Goal: Information Seeking & Learning: Learn about a topic

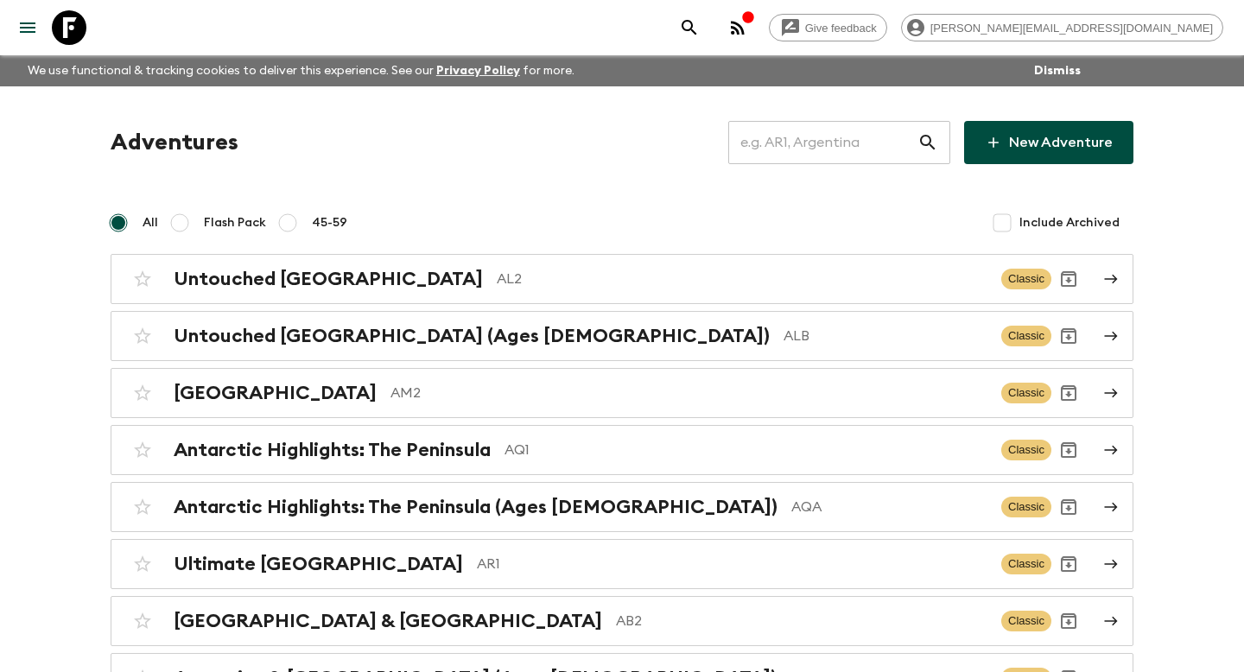
click at [889, 141] on input "text" at bounding box center [822, 142] width 189 height 48
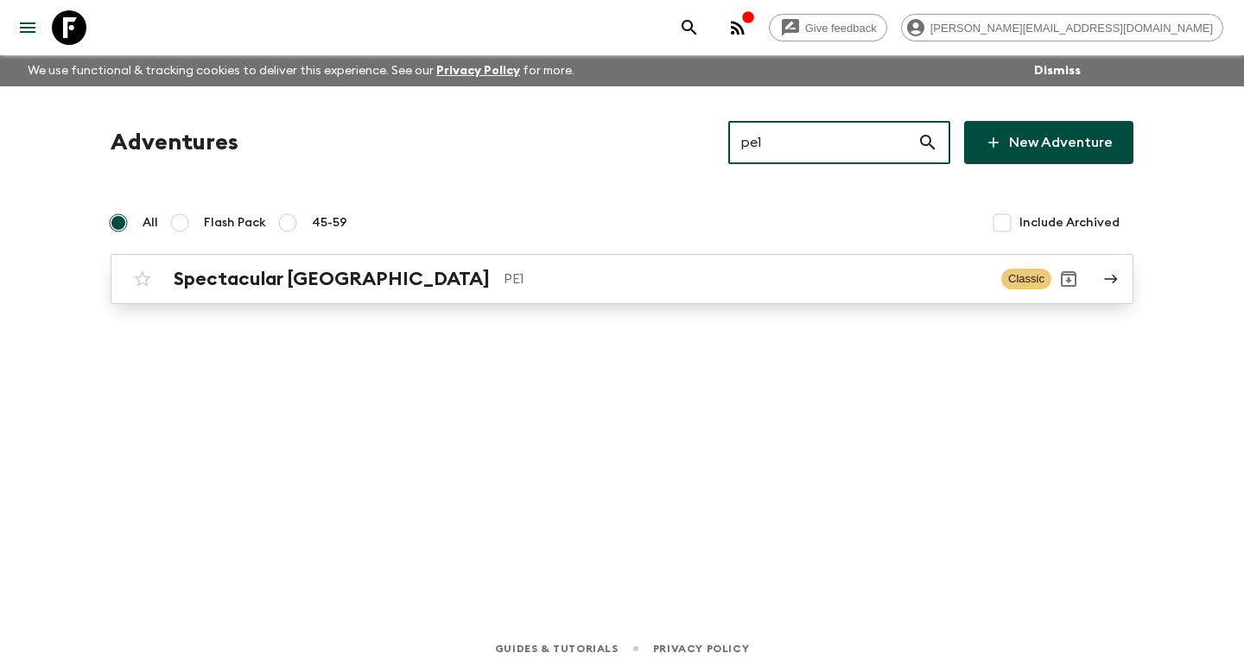
type input "pe1"
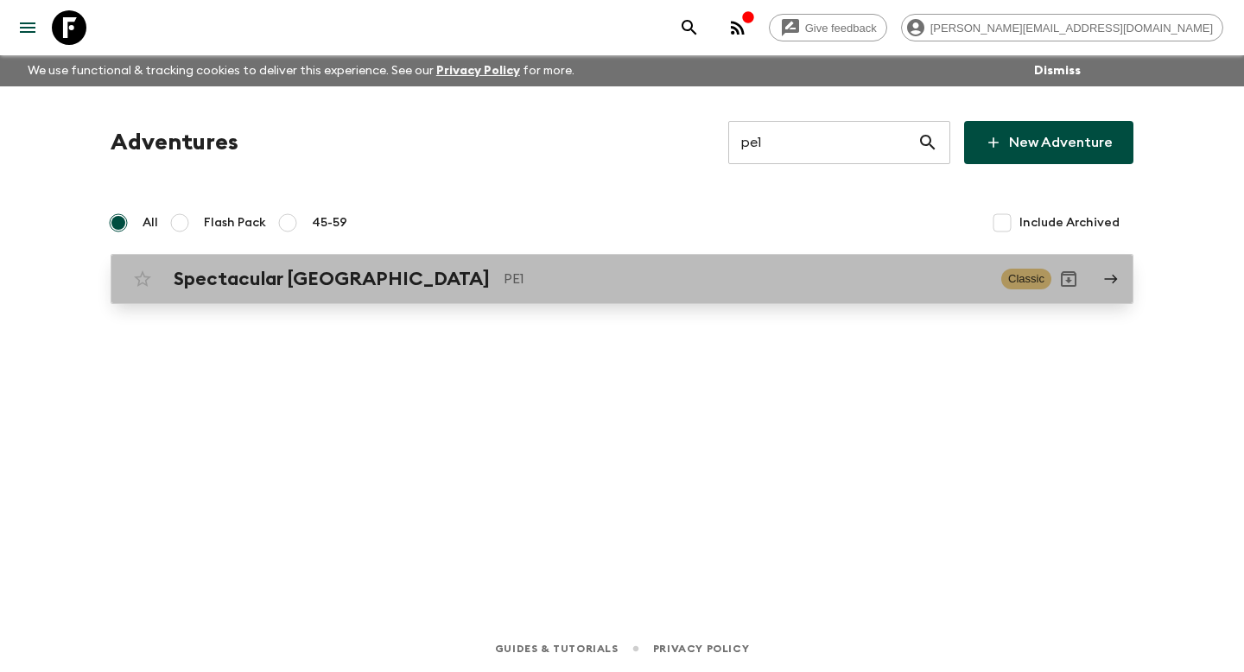
click at [639, 279] on p "PE1" at bounding box center [746, 279] width 484 height 21
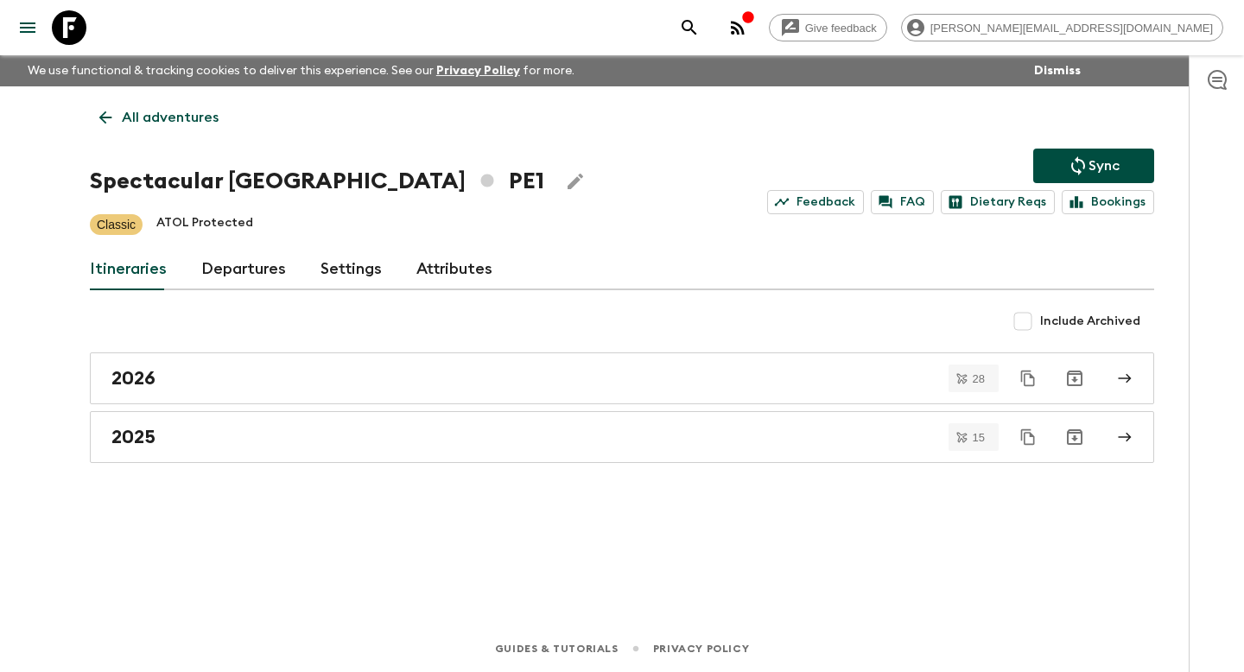
click at [258, 267] on link "Departures" at bounding box center [243, 269] width 85 height 41
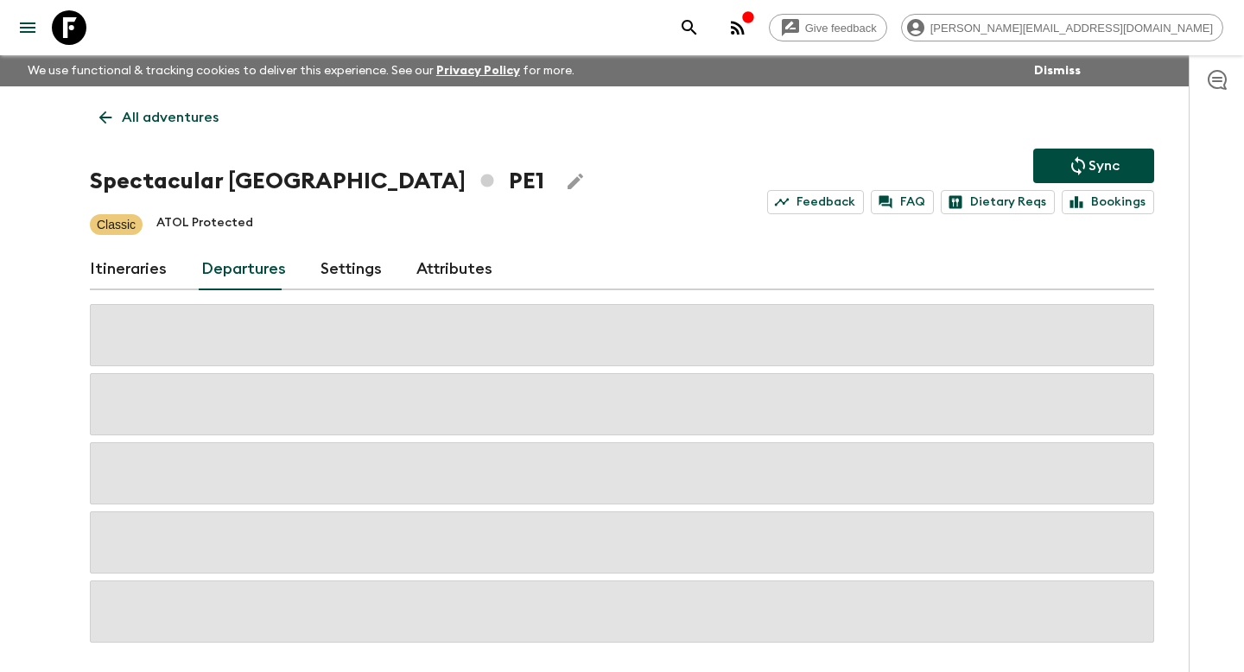
click at [141, 271] on link "Itineraries" at bounding box center [128, 269] width 77 height 41
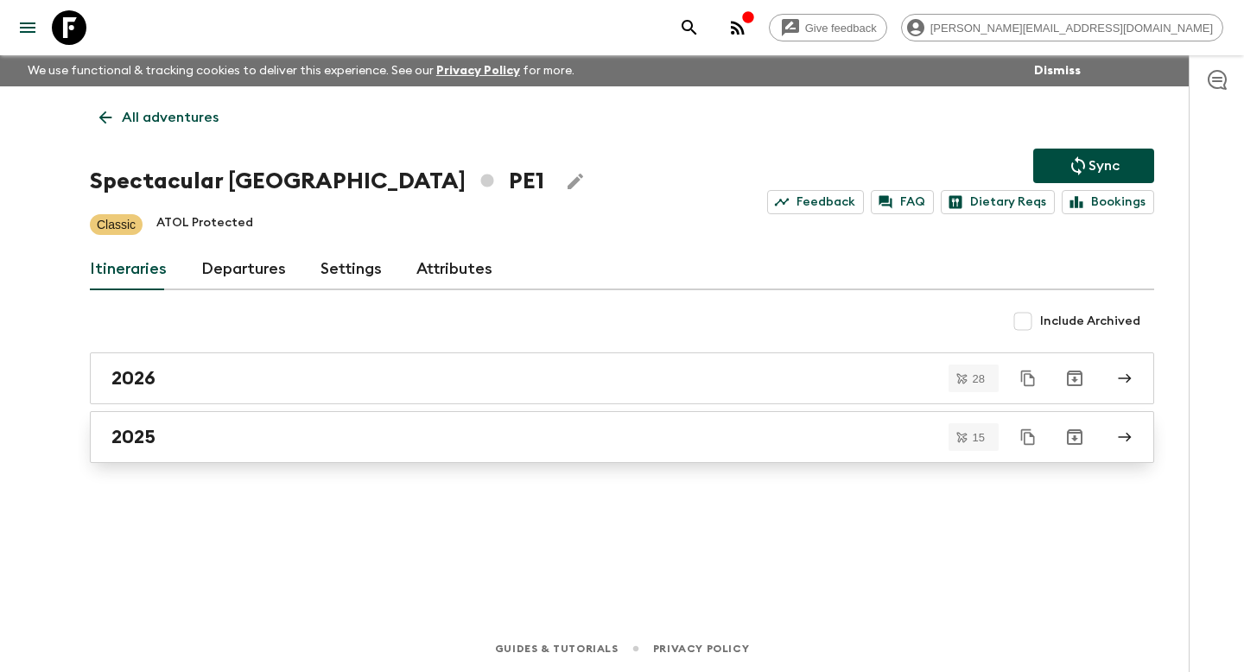
click at [175, 431] on div "2025" at bounding box center [605, 437] width 989 height 22
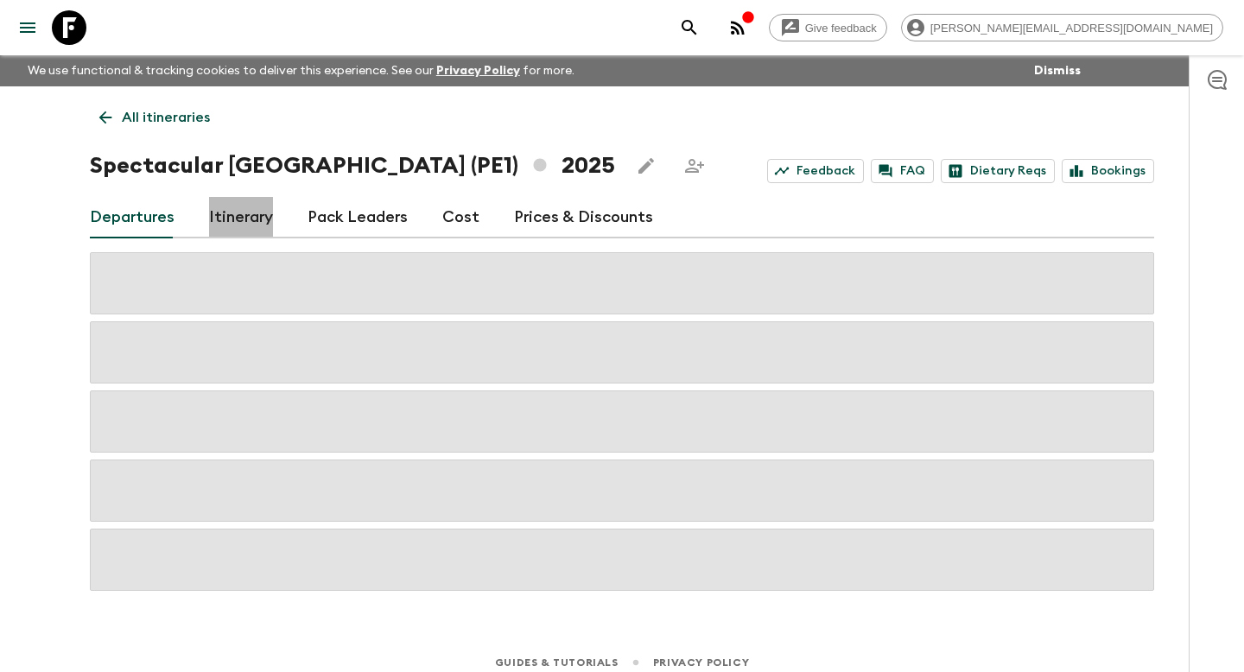
click at [229, 207] on link "Itinerary" at bounding box center [241, 217] width 64 height 41
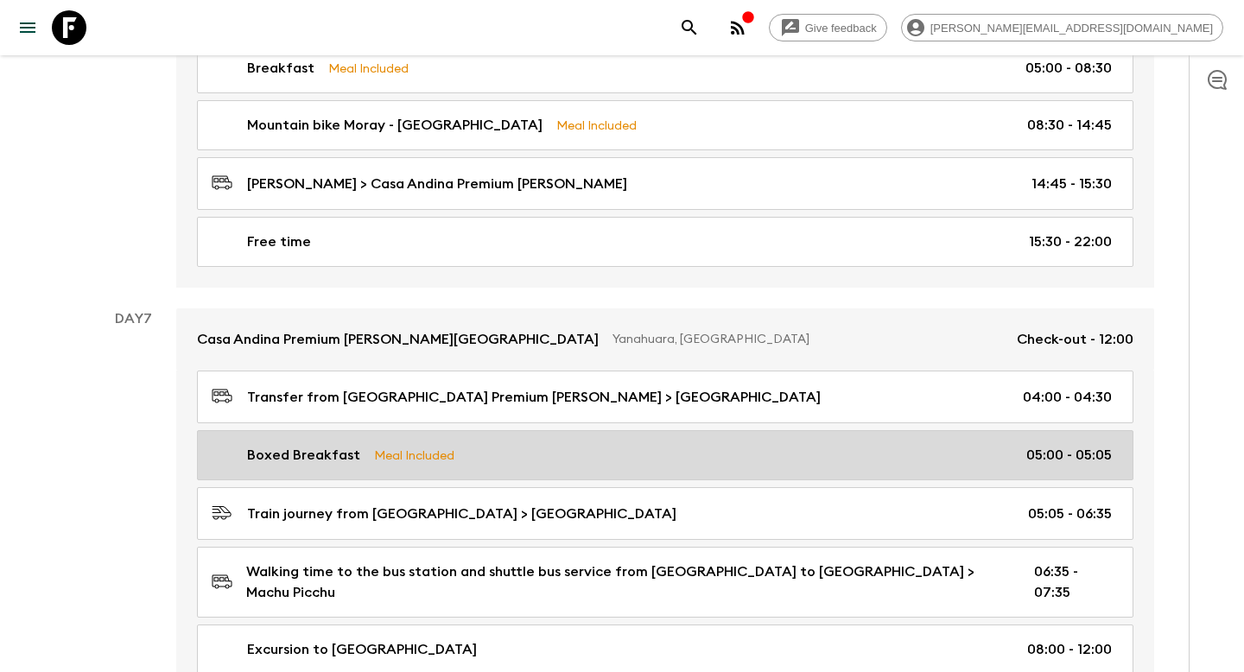
scroll to position [2274, 0]
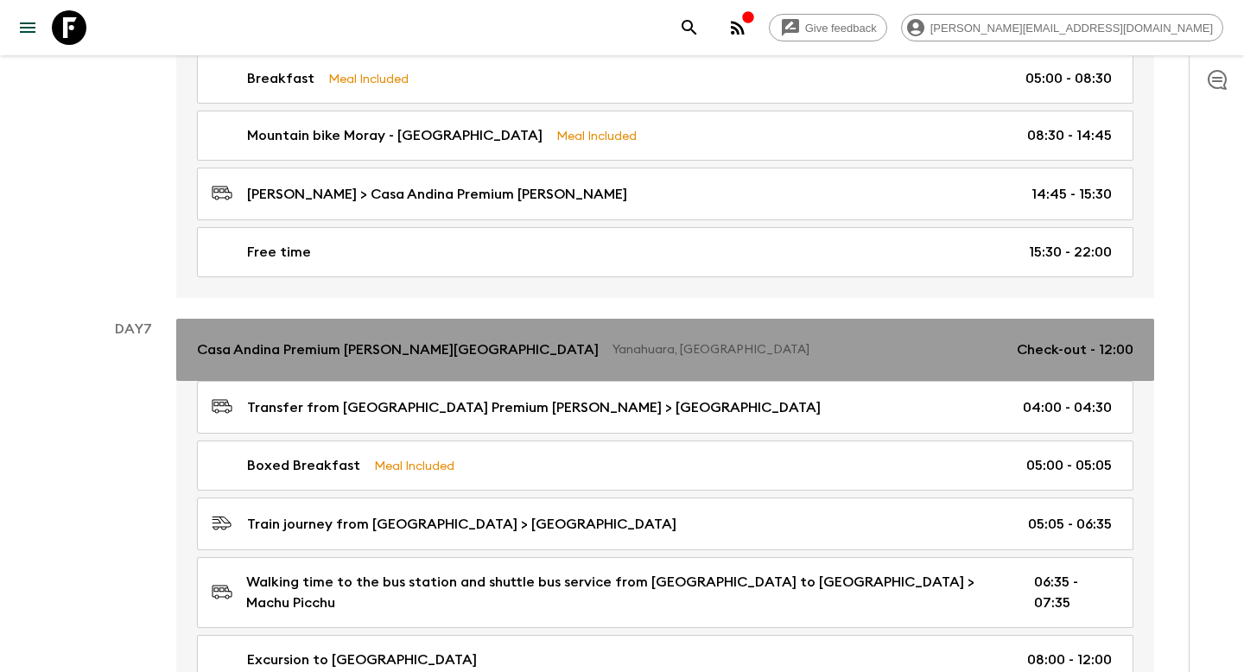
click at [300, 340] on p "Casa Andina Premium [PERSON_NAME][GEOGRAPHIC_DATA]" at bounding box center [398, 350] width 402 height 21
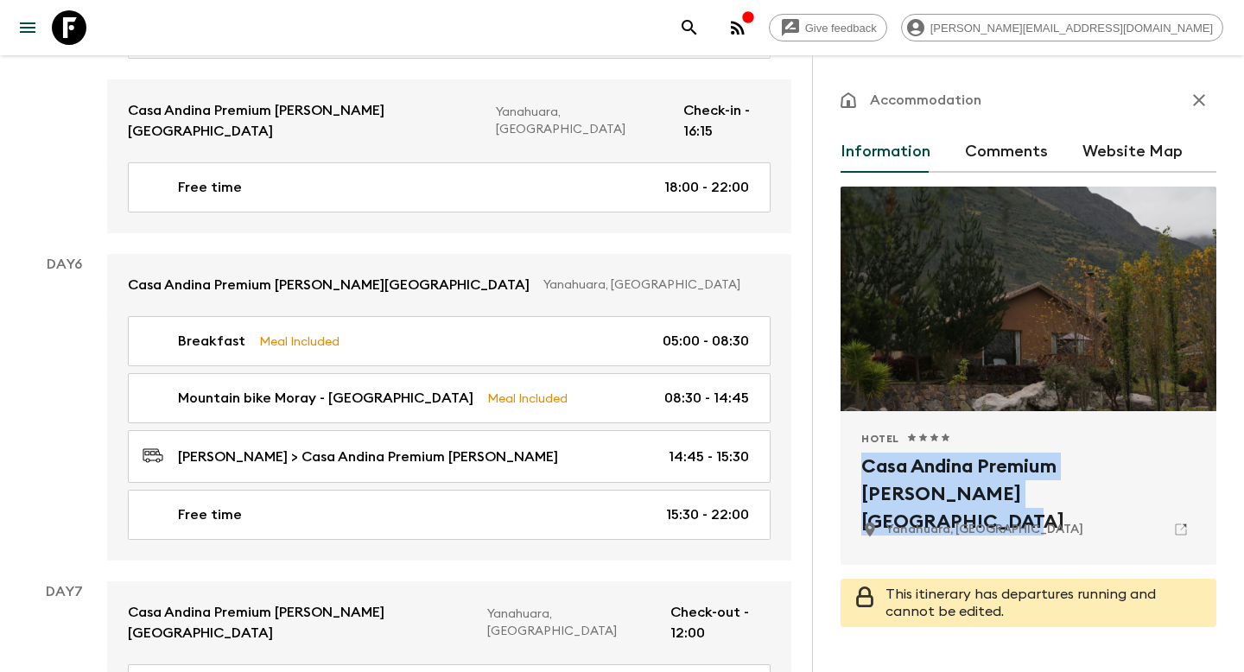
drag, startPoint x: 996, startPoint y: 493, endPoint x: 853, endPoint y: 457, distance: 147.8
click at [853, 457] on div "Hotel 1 Star 2 Stars 3 Stars 4 Stars 5 Stars Casa Andina Premium [PERSON_NAME][…" at bounding box center [1029, 488] width 376 height 154
copy h2 "Casa Andina Premium [PERSON_NAME][GEOGRAPHIC_DATA]"
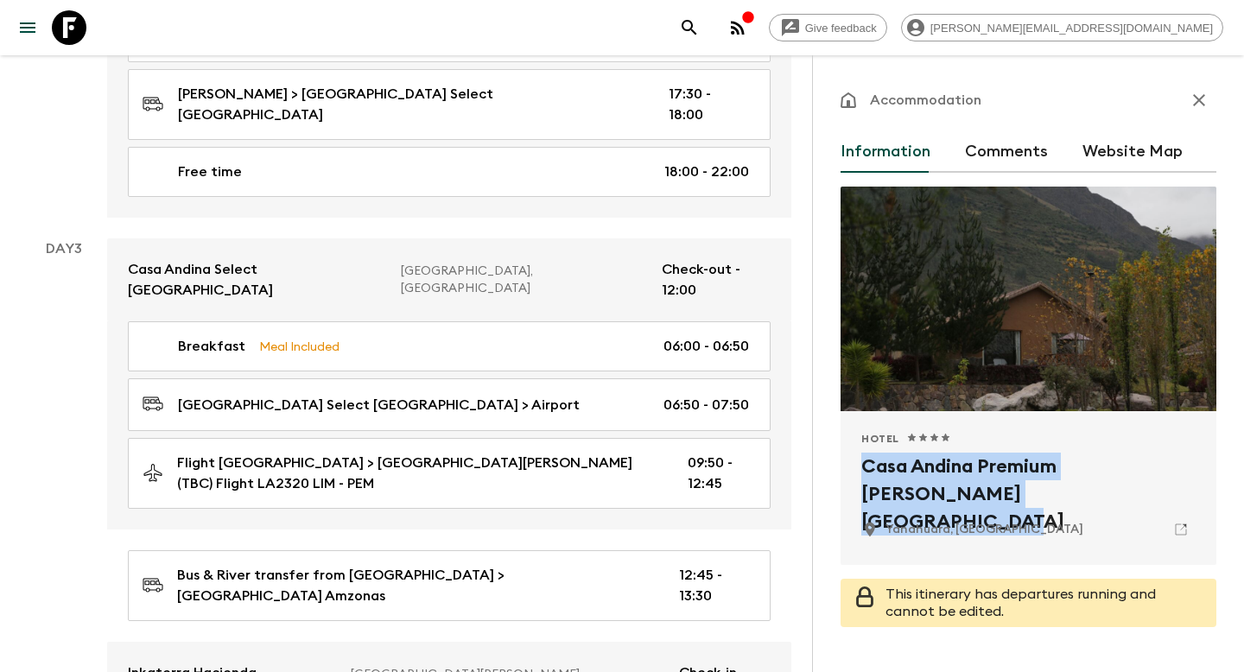
scroll to position [981, 0]
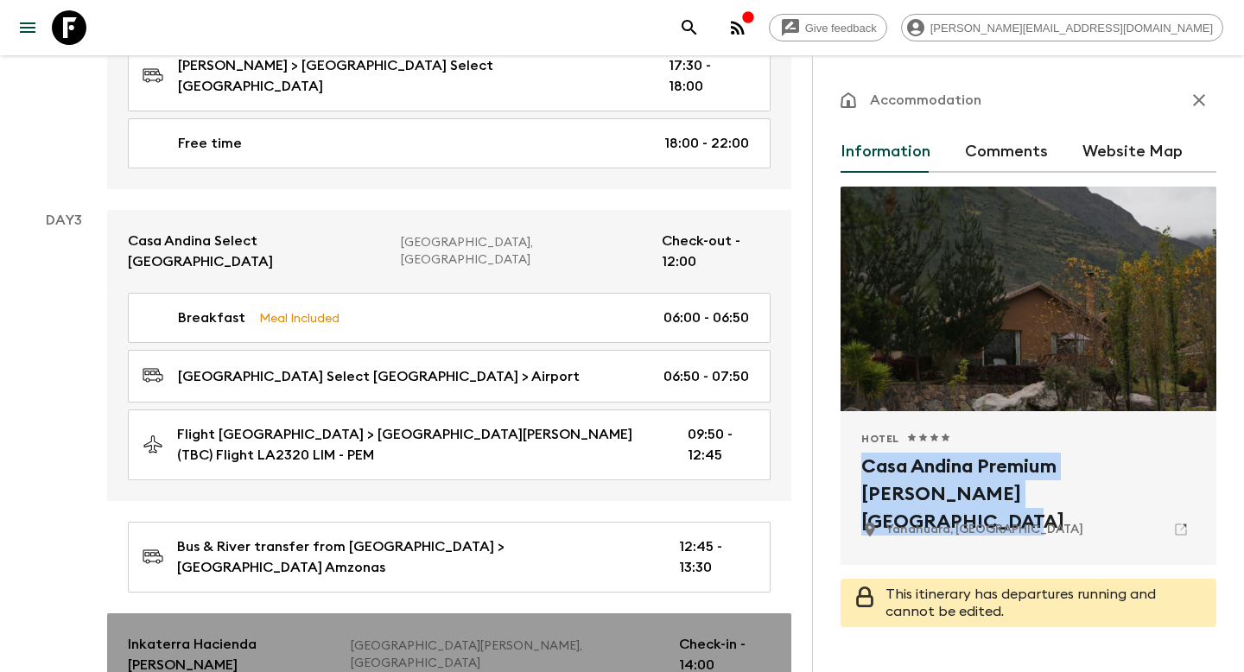
click at [584, 638] on p "[GEOGRAPHIC_DATA][PERSON_NAME], [GEOGRAPHIC_DATA]" at bounding box center [508, 655] width 315 height 35
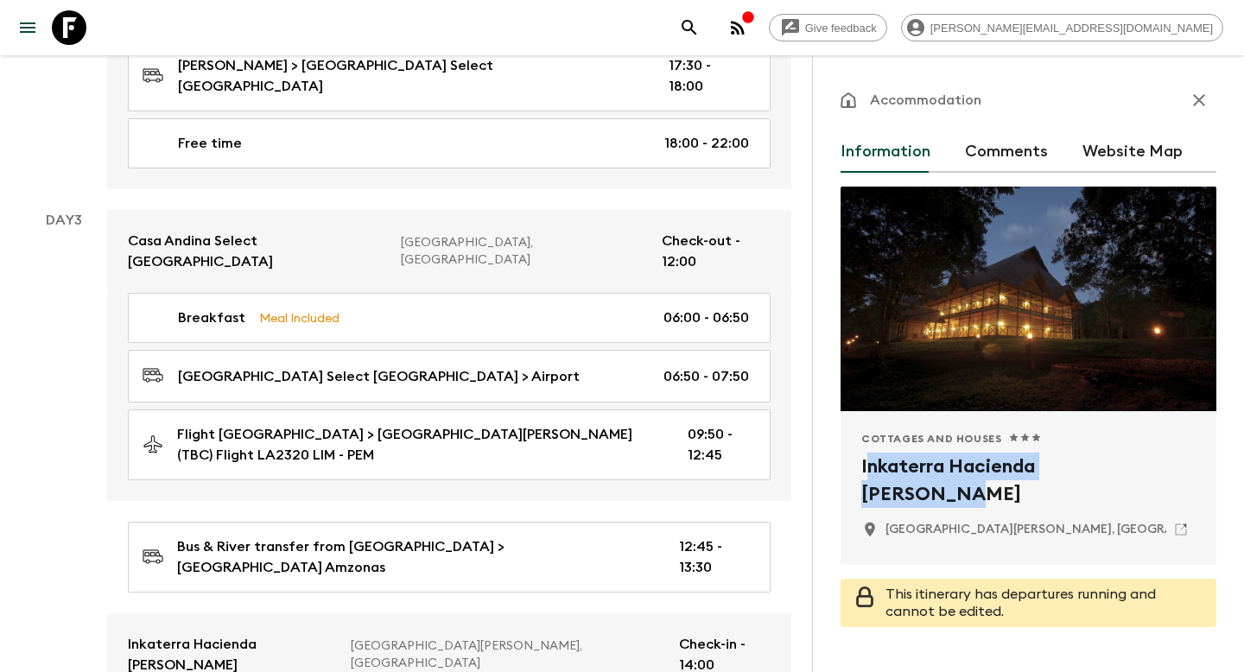
drag, startPoint x: 1150, startPoint y: 469, endPoint x: 865, endPoint y: 461, distance: 285.3
click at [865, 461] on h2 "Inkaterra Hacienda [PERSON_NAME]" at bounding box center [1029, 480] width 334 height 55
click at [1112, 459] on h2 "Inkaterra Hacienda [PERSON_NAME]" at bounding box center [1029, 480] width 334 height 55
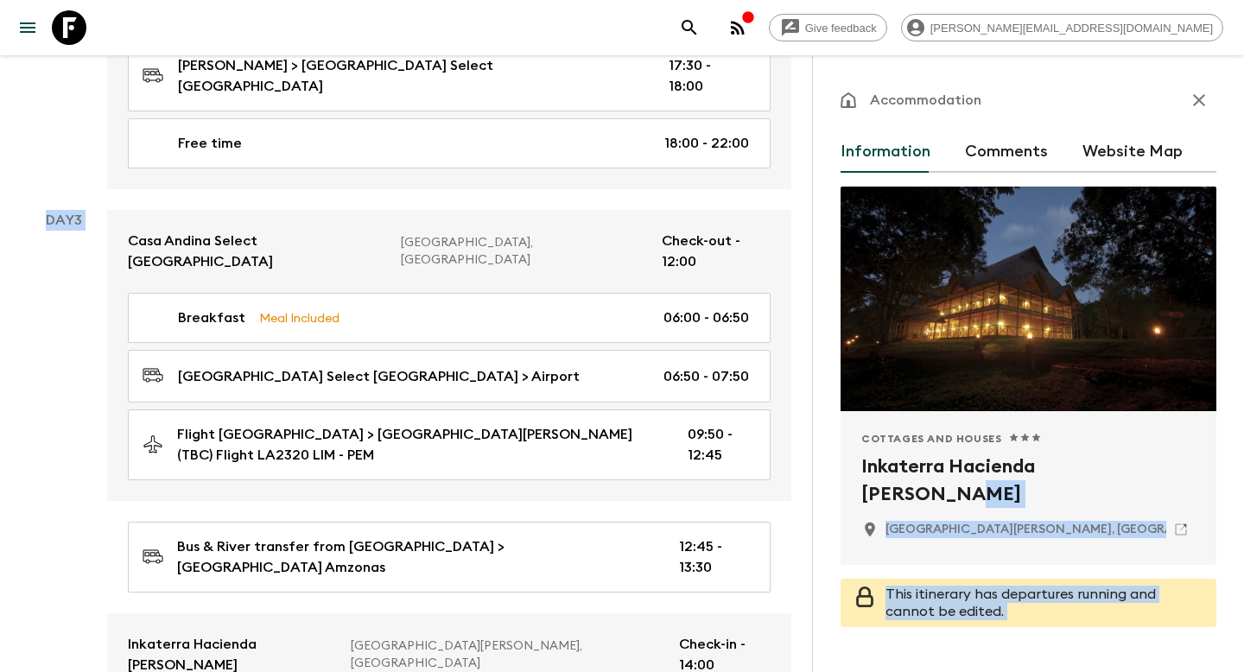
drag, startPoint x: 1145, startPoint y: 464, endPoint x: 810, endPoint y: 460, distance: 335.3
copy div "Loremi Dolorsita, Cons Adip elitseddo eiu temporinci utlabor etd magnaa en admi…"
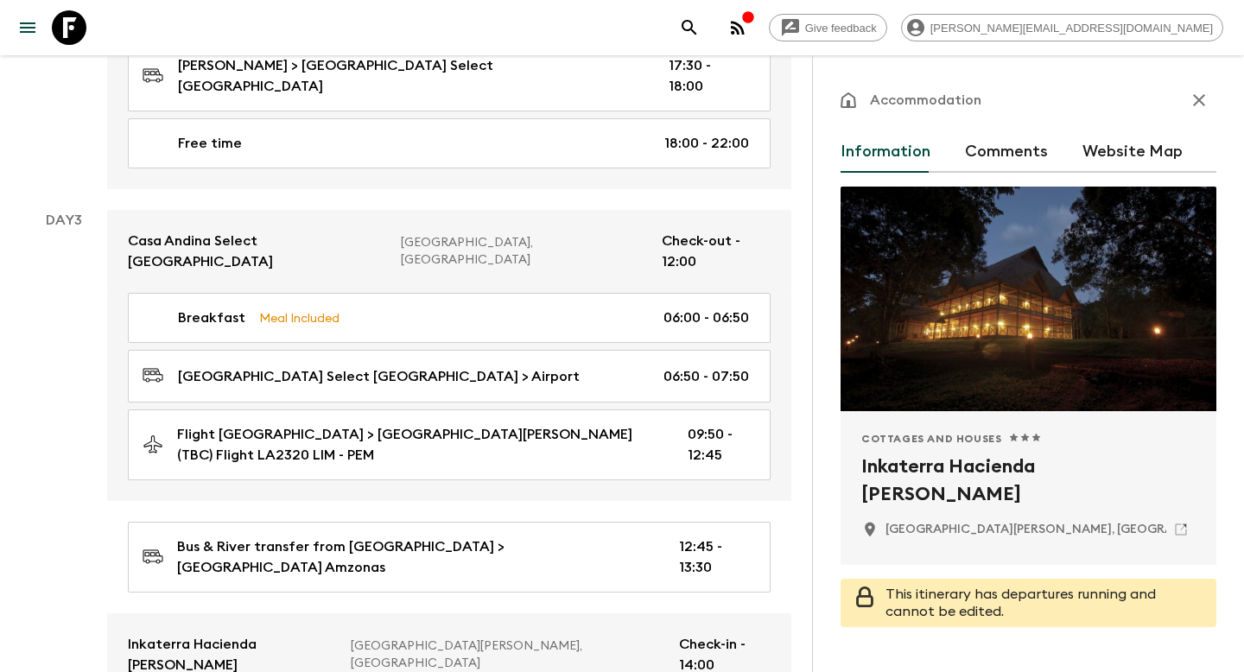
click at [1002, 467] on h2 "Inkaterra Hacienda [PERSON_NAME]" at bounding box center [1029, 480] width 334 height 55
drag, startPoint x: 1161, startPoint y: 467, endPoint x: 857, endPoint y: 461, distance: 304.3
click at [857, 461] on div "Cottages and Houses 1 Star 2 Stars 3 Stars 4 Stars 5 Stars Inkaterra Hacienda […" at bounding box center [1029, 488] width 376 height 154
copy h2 "Inkaterra Hacienda [PERSON_NAME]"
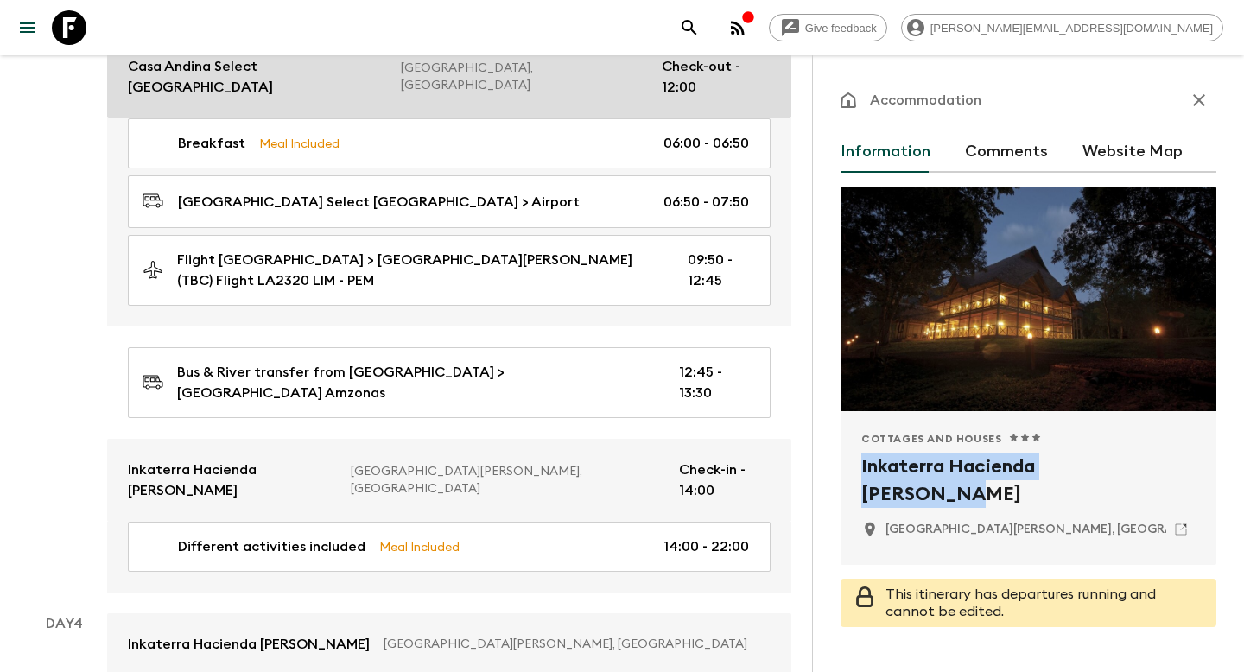
scroll to position [1165, 0]
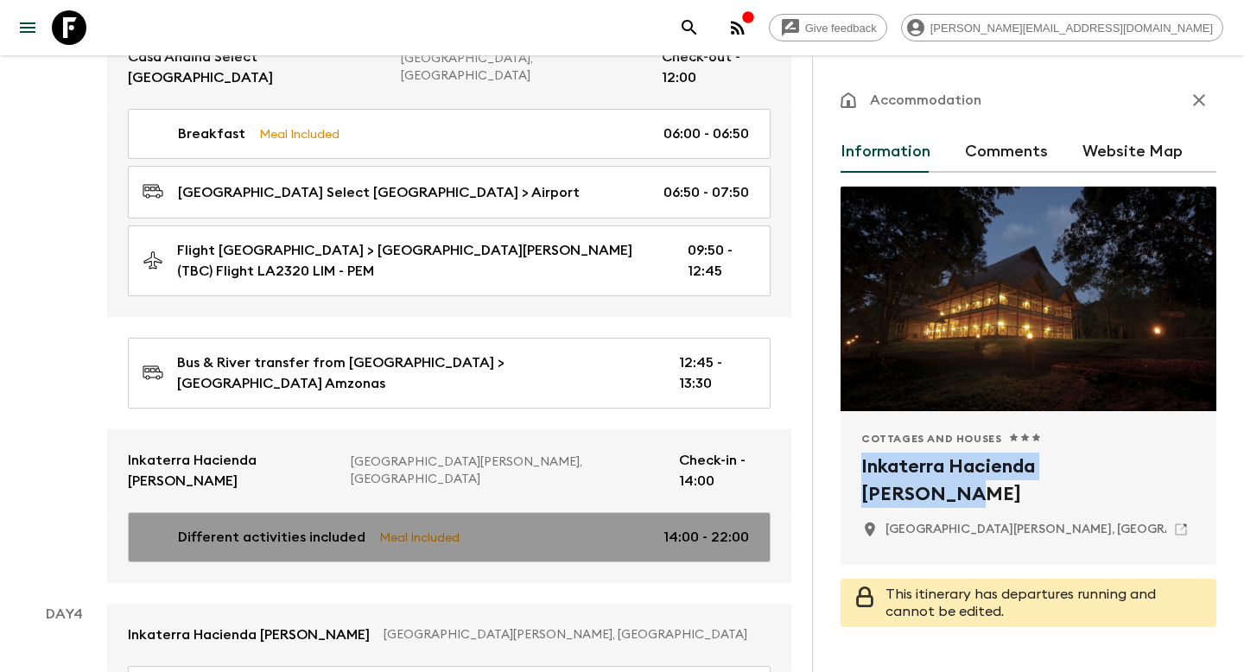
click at [585, 527] on div "Different activities included Meal Included 14:00 - 22:00" at bounding box center [446, 537] width 607 height 21
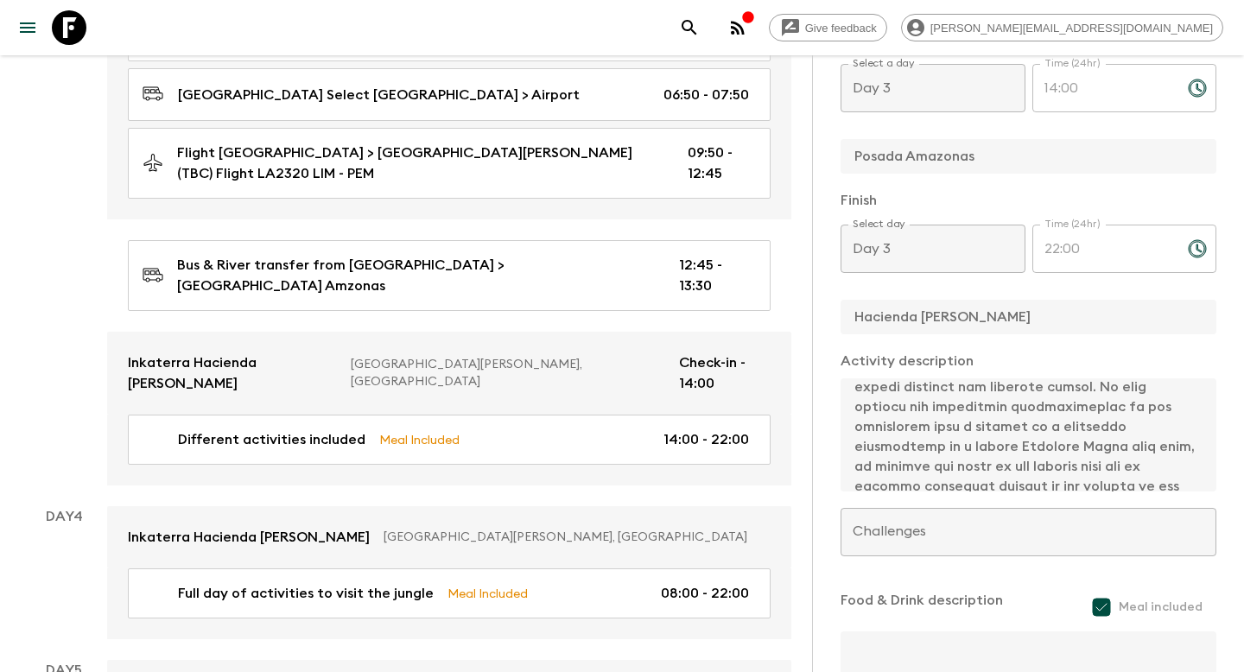
scroll to position [1265, 0]
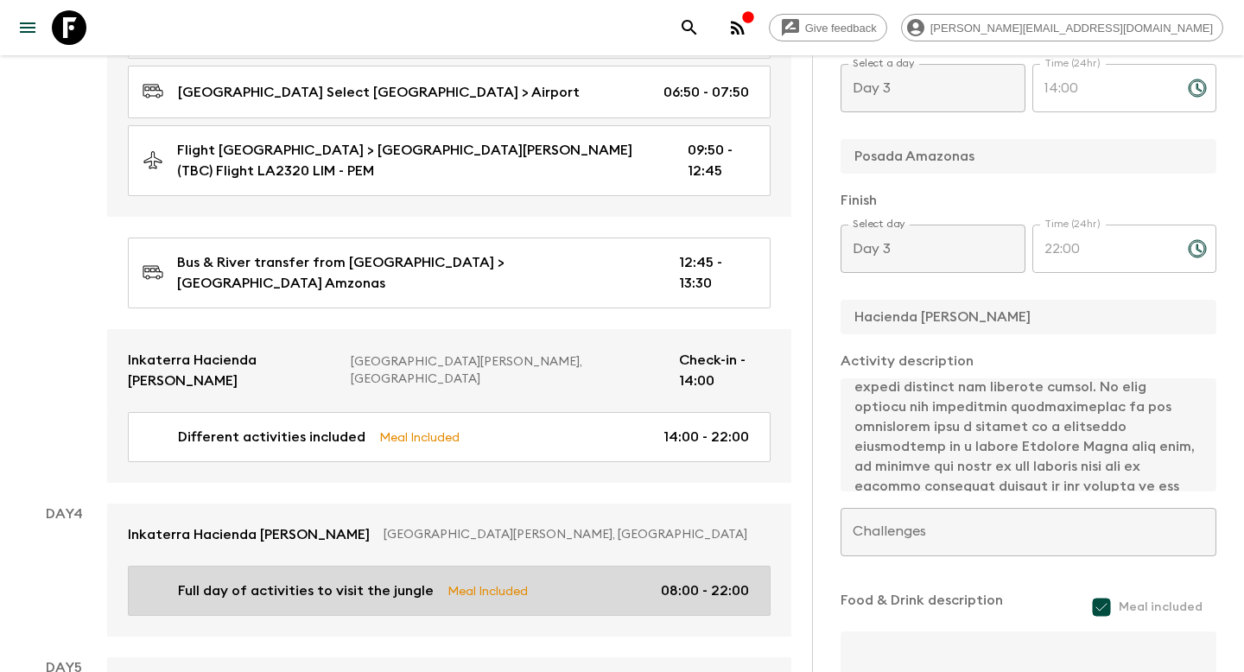
click at [663, 581] on p "08:00 - 22:00" at bounding box center [705, 591] width 88 height 21
type input "Full day of activities to visit the jungle"
type input "Lake [PERSON_NAME] and rainforest canopy walk"
type input "Hacienda [PERSON_NAME]"
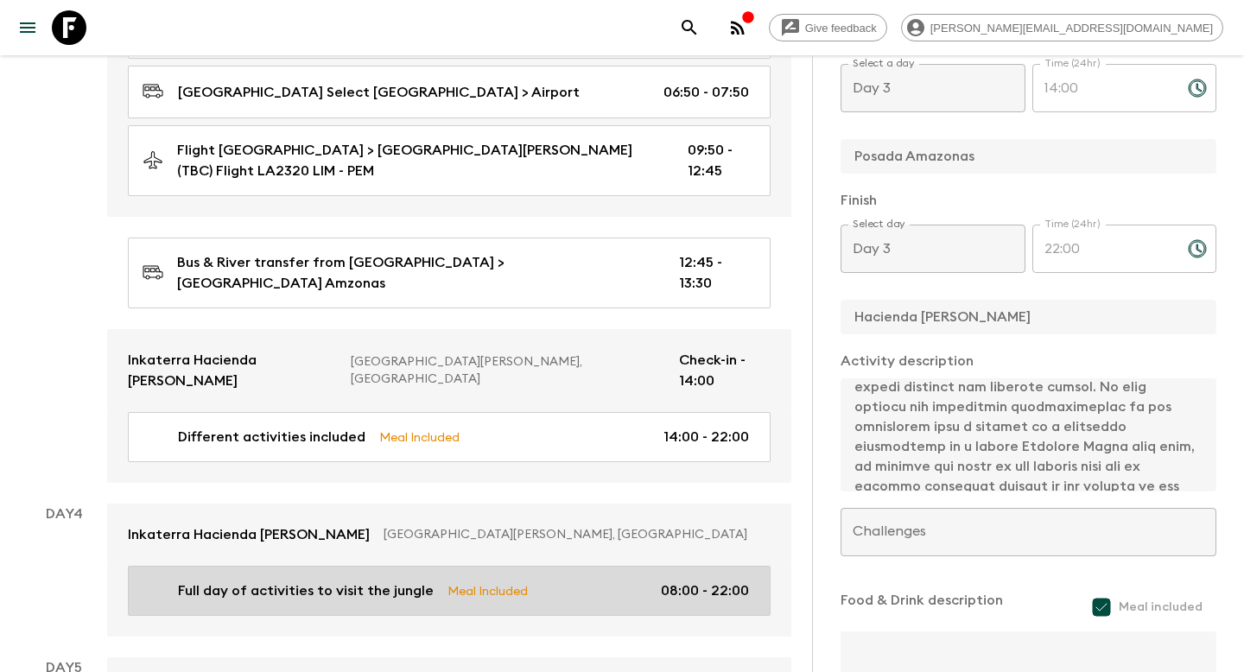
type textarea "Loremipsum dolo si am con adipi elits, doei tempor incididun utlabo etdo 63:06.…"
type input "Day 4"
type input "08:00"
type input "Day 4"
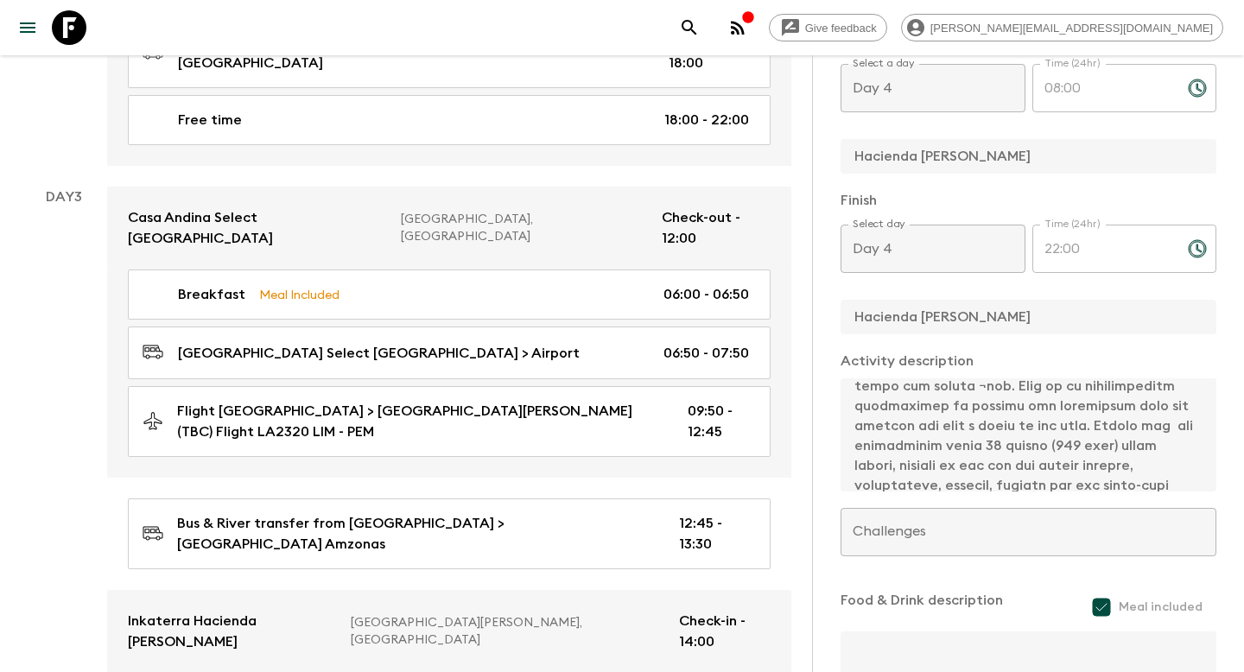
scroll to position [1008, 0]
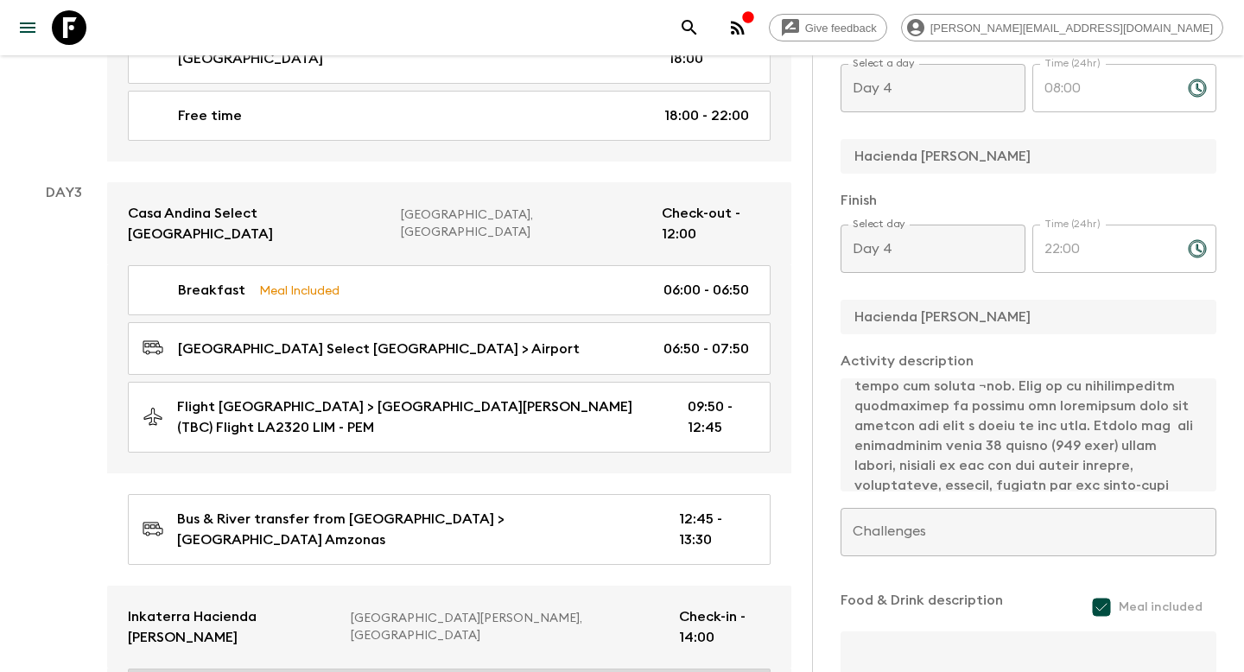
type input "Different activities included"
type input "Amazon rainforest adventure"
type input "Posada Amazonas"
type input "Hacienda [PERSON_NAME]"
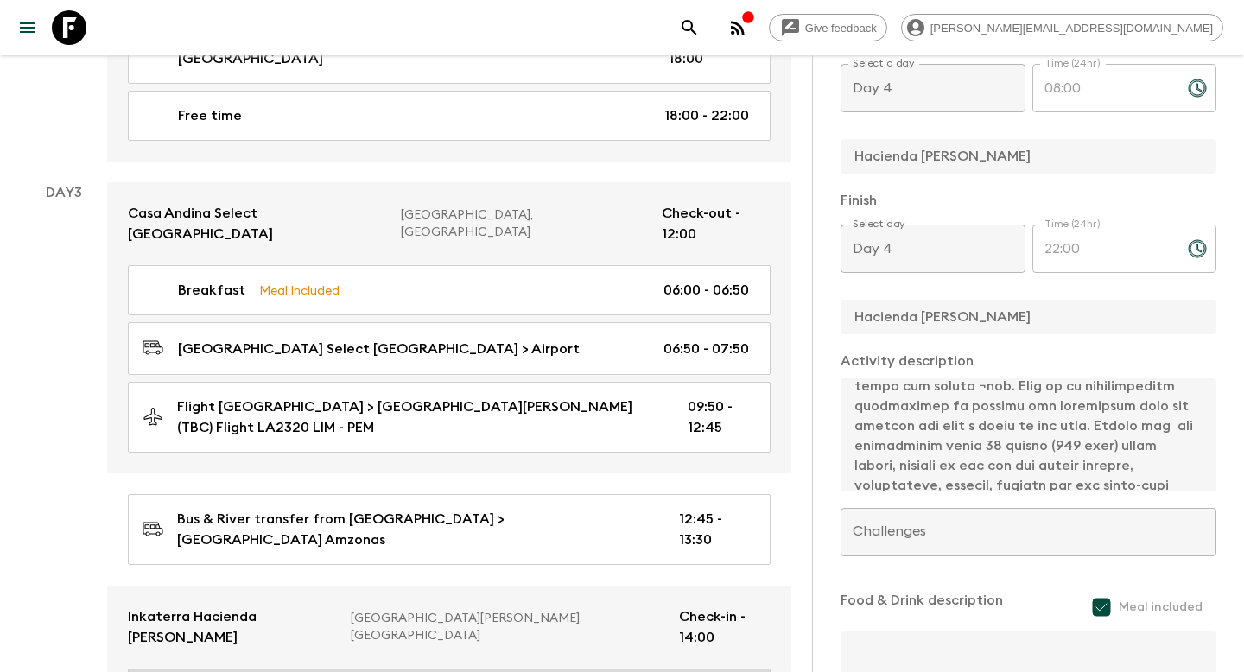
type textarea "Lorem ipsumdo si Ametc adipis el Seddoe Temporinc. Utlab etdo Magnaa enimadmin …"
type input "Day 3"
type input "14:00"
type input "Day 3"
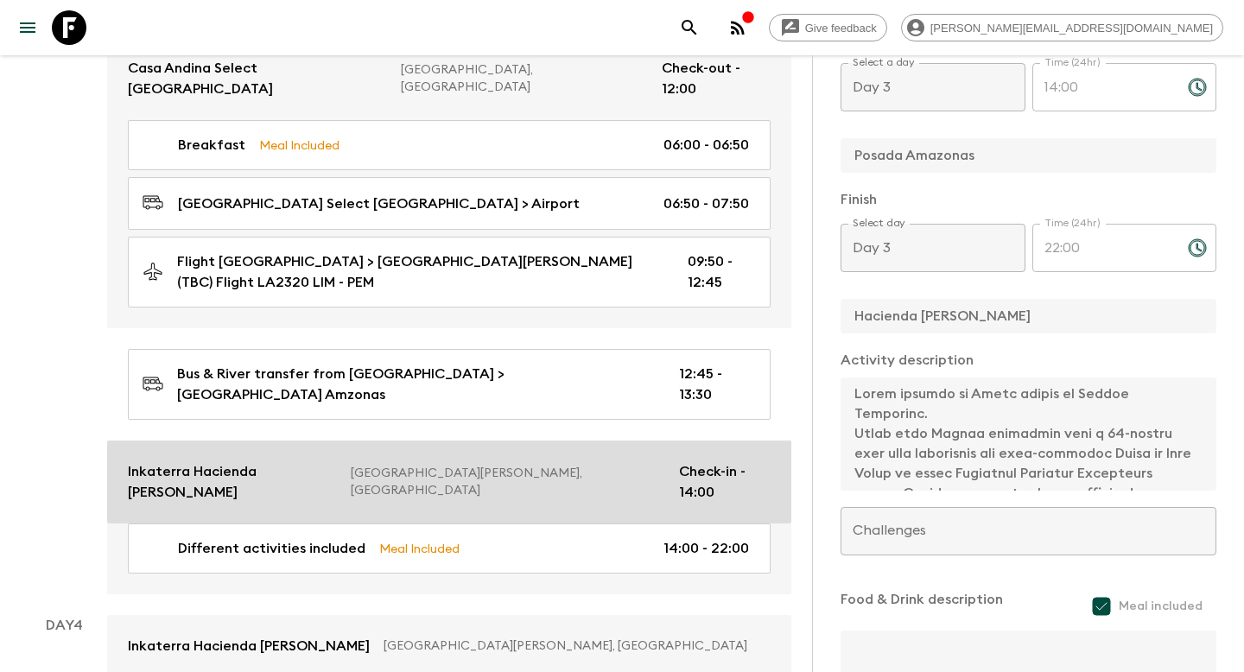
scroll to position [1171, 0]
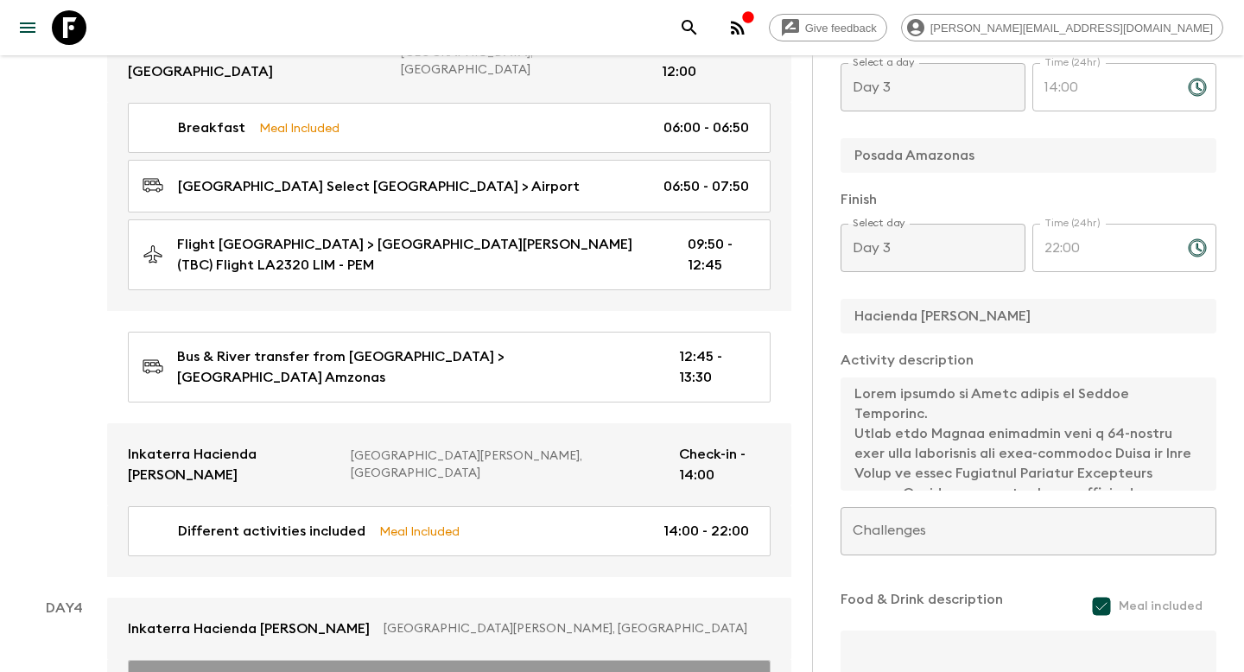
click at [614, 671] on div "Full day of activities to visit the jungle Meal Included 08:00 - 22:00" at bounding box center [446, 685] width 607 height 21
type input "Full day of activities to visit the jungle"
type input "Lake [PERSON_NAME] and rainforest canopy walk"
type input "Hacienda [PERSON_NAME]"
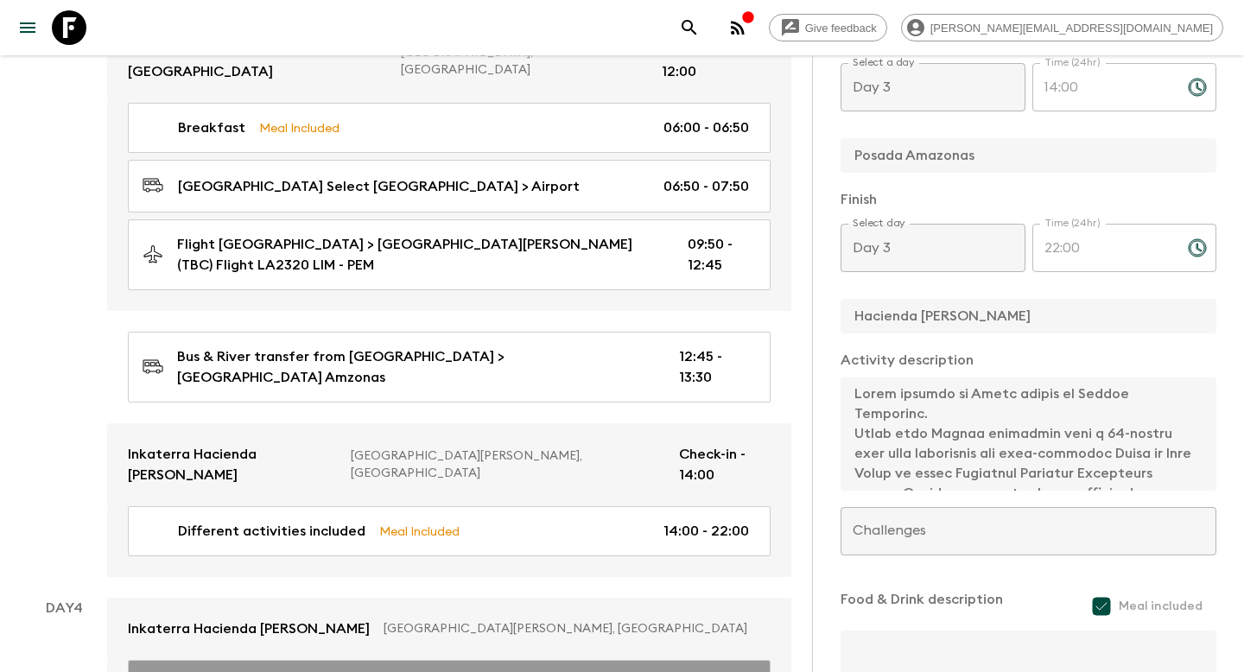
type textarea "Loremipsum dolo si am con adipi elits, doei tempor incididun utlabo etdo 63:06.…"
type input "Day 4"
type input "08:00"
type input "Day 4"
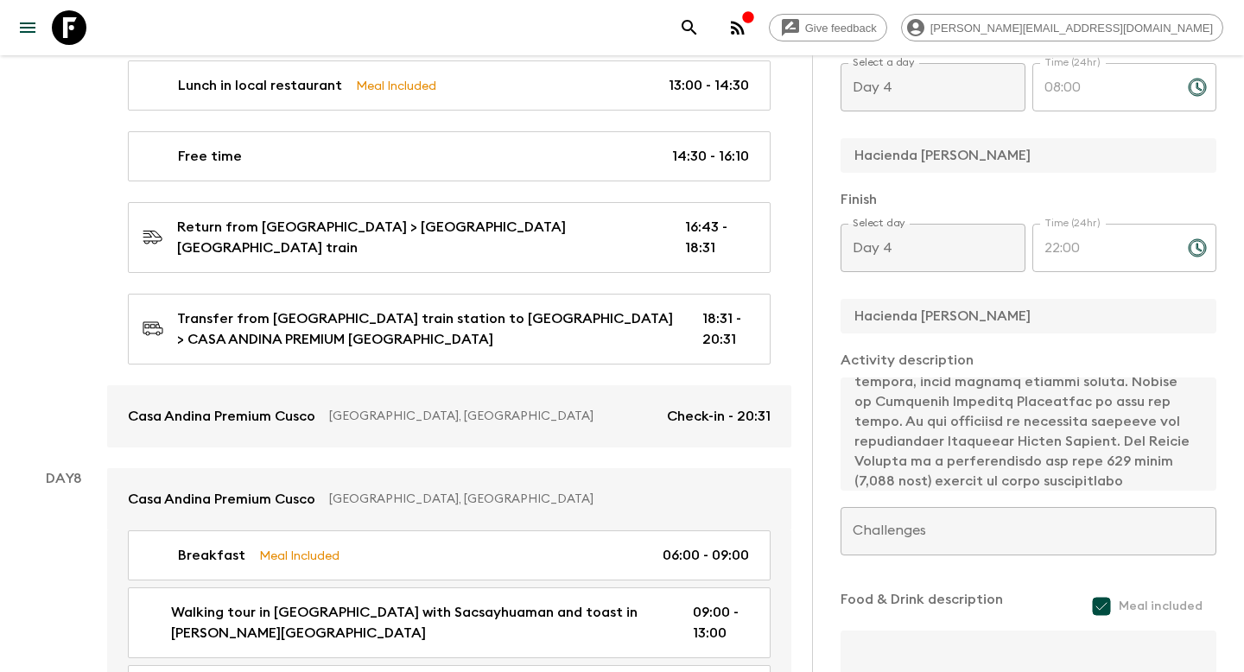
scroll to position [203, 0]
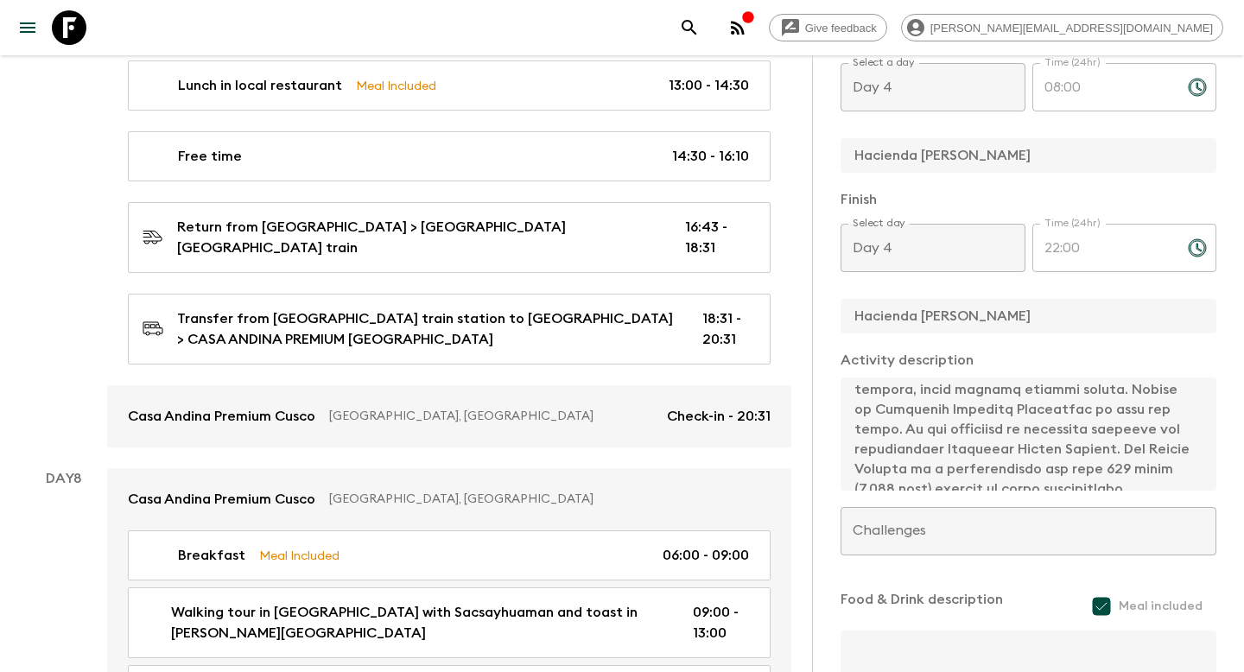
click at [696, 29] on icon "search adventures" at bounding box center [689, 27] width 15 height 15
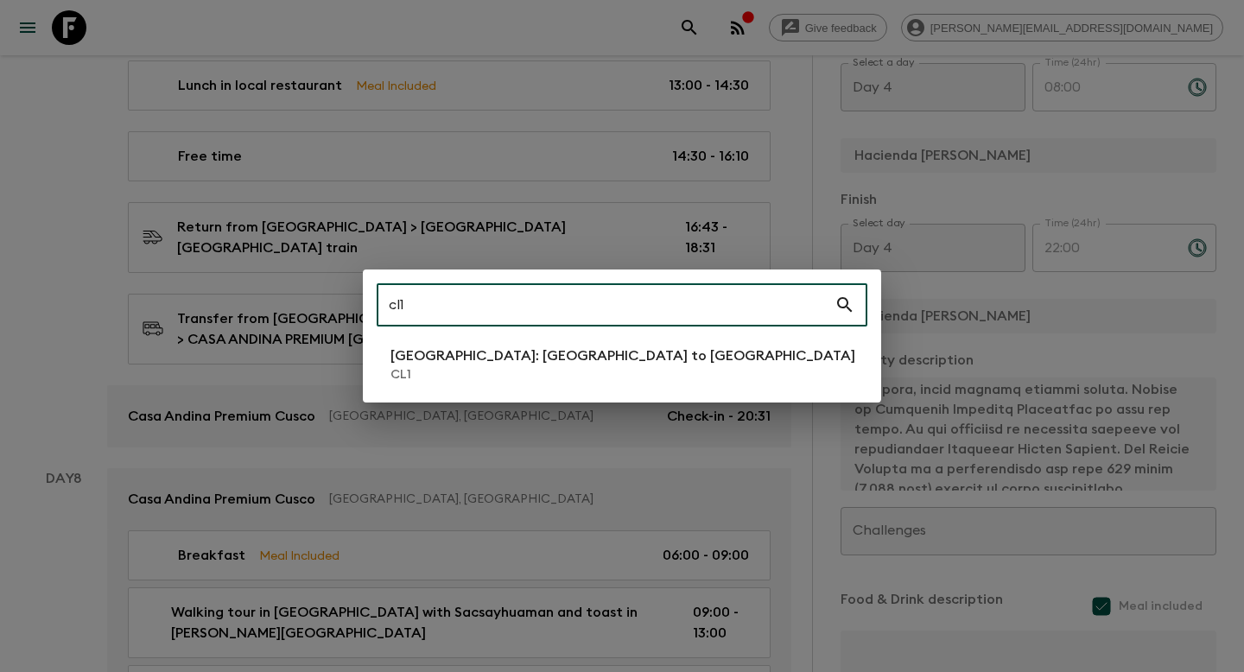
type input "cl1"
click at [576, 359] on p "[GEOGRAPHIC_DATA]: [GEOGRAPHIC_DATA] to [GEOGRAPHIC_DATA]" at bounding box center [623, 356] width 465 height 21
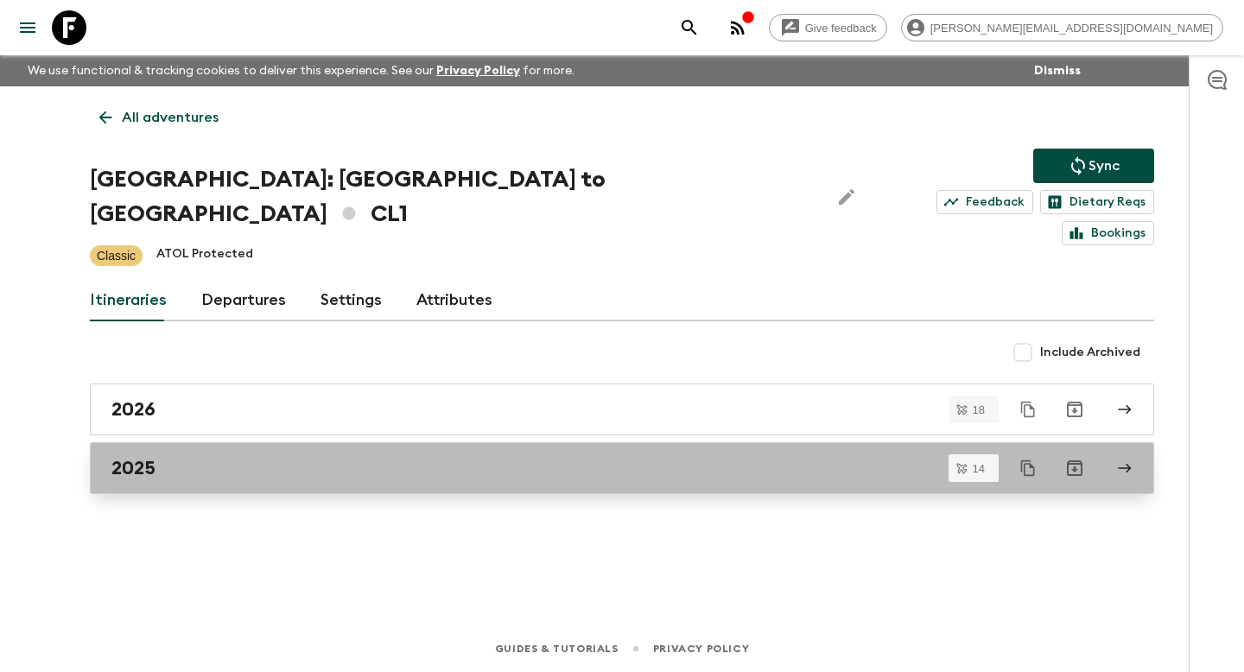
click at [455, 457] on div "2025" at bounding box center [605, 468] width 989 height 22
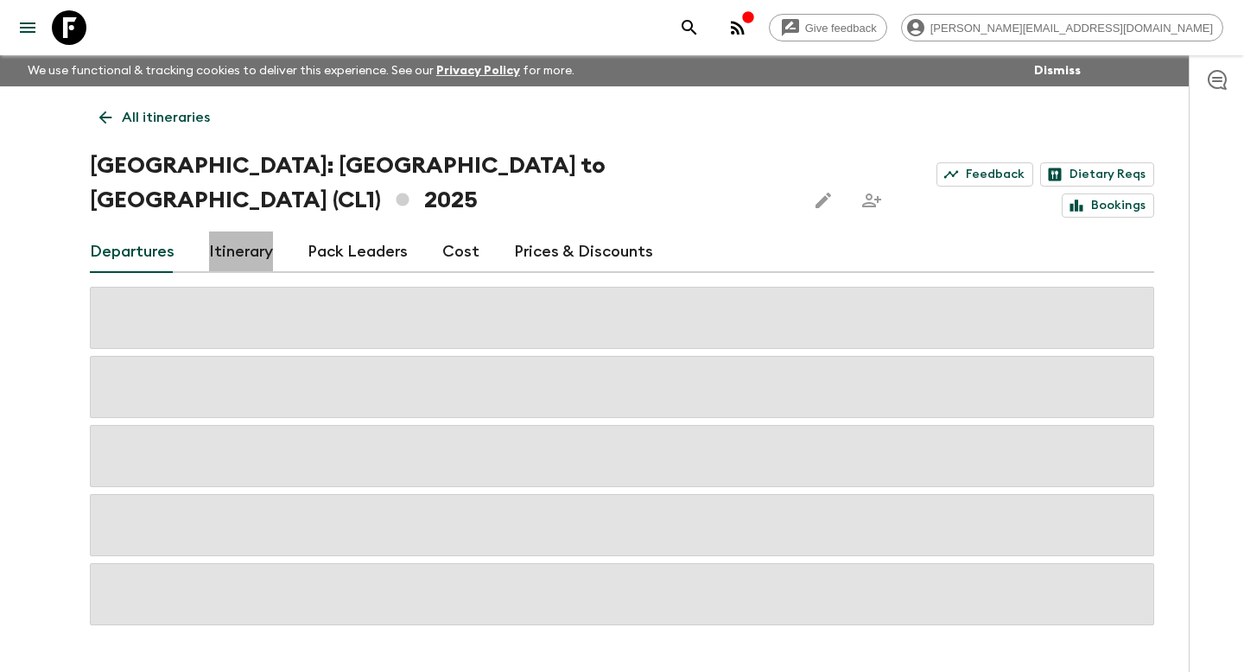
click at [229, 232] on link "Itinerary" at bounding box center [241, 252] width 64 height 41
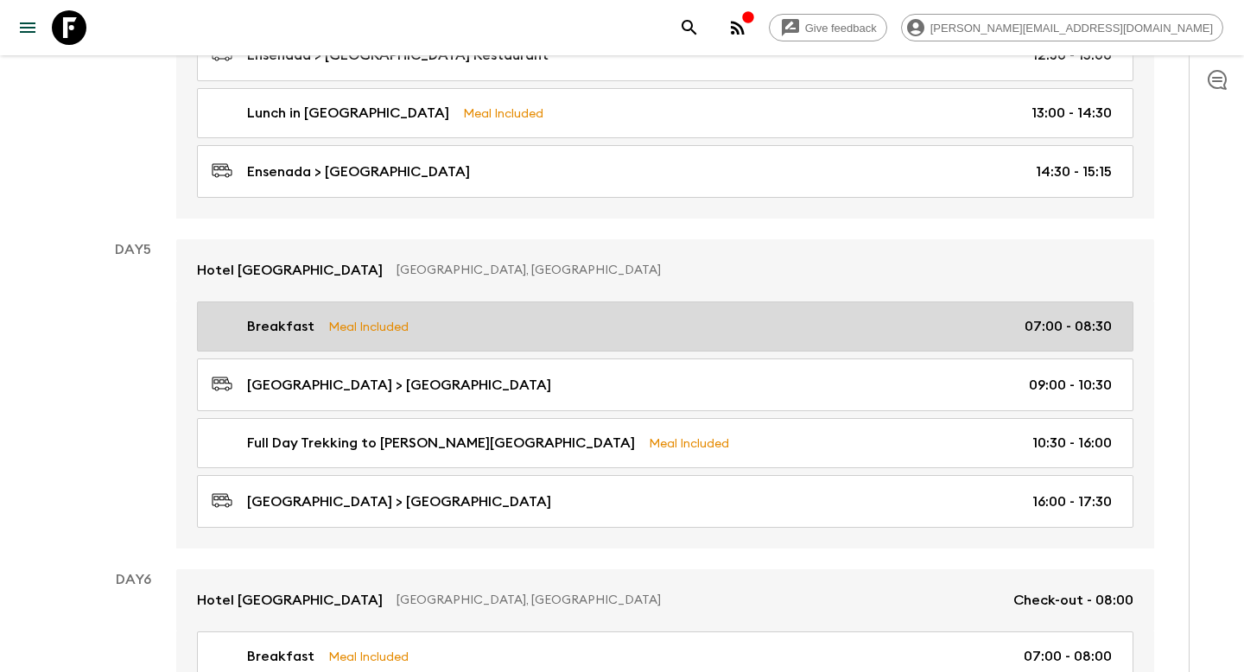
scroll to position [1975, 0]
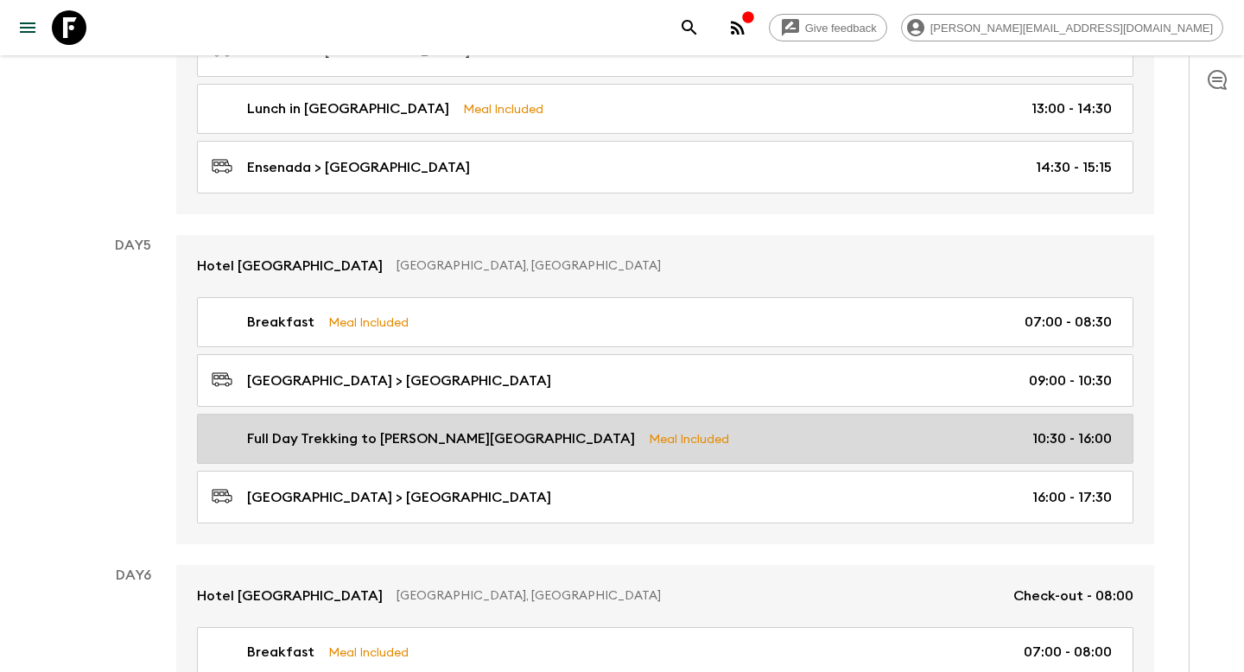
click at [695, 429] on div "Full Day Trekking to Alerce [PERSON_NAME] National Park Meal Included 10:30 - 1…" at bounding box center [662, 439] width 900 height 21
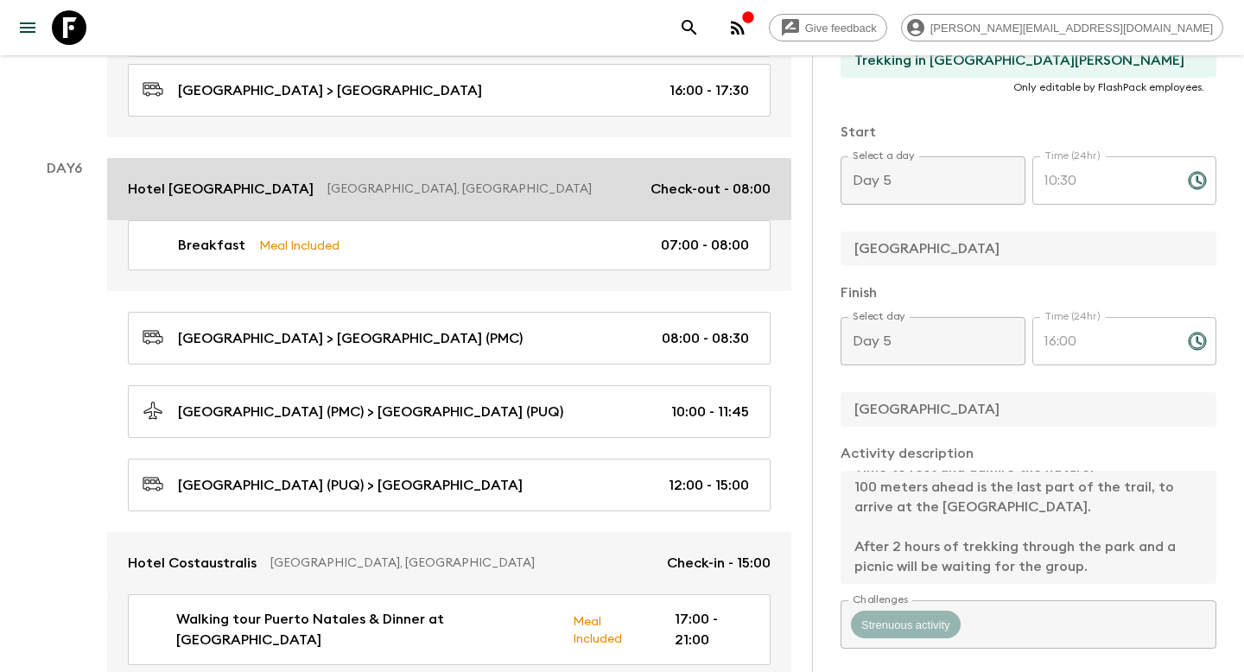
scroll to position [2552, 0]
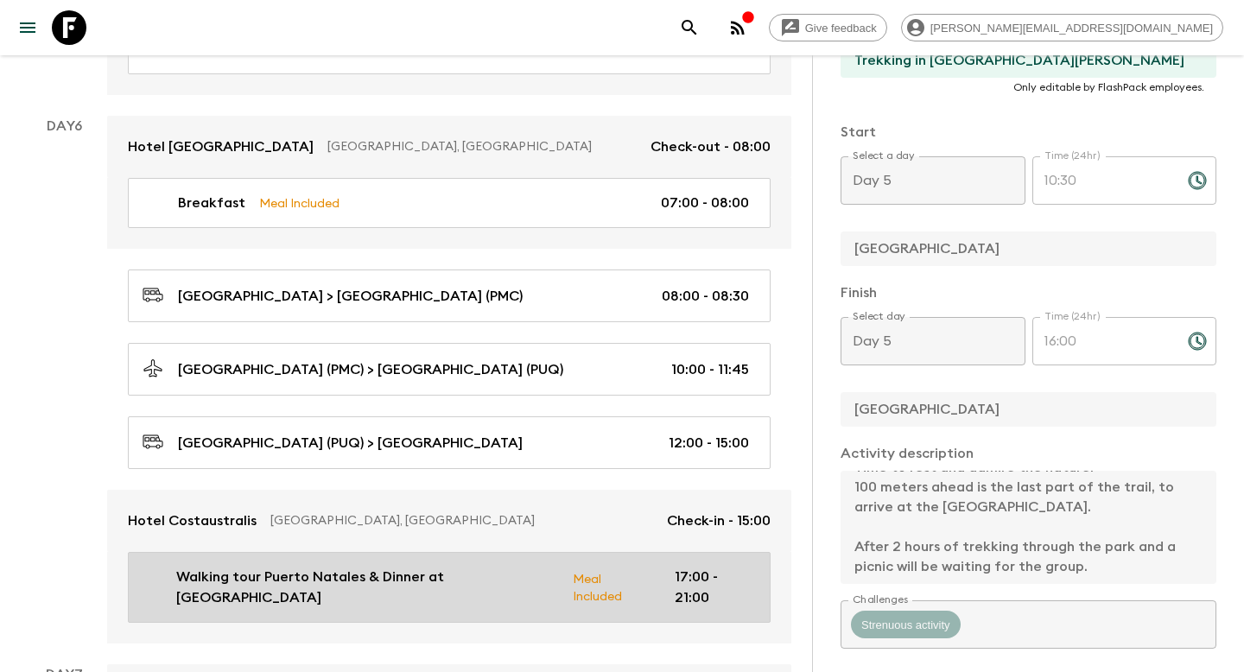
click at [573, 569] on p "Meal Included" at bounding box center [610, 587] width 74 height 36
type input "Walking tour Puerto Natales & Dinner at [GEOGRAPHIC_DATA]"
type input "Walking tour Puerto Natales and dinner at [GEOGRAPHIC_DATA]"
type input "Puerto Natales"
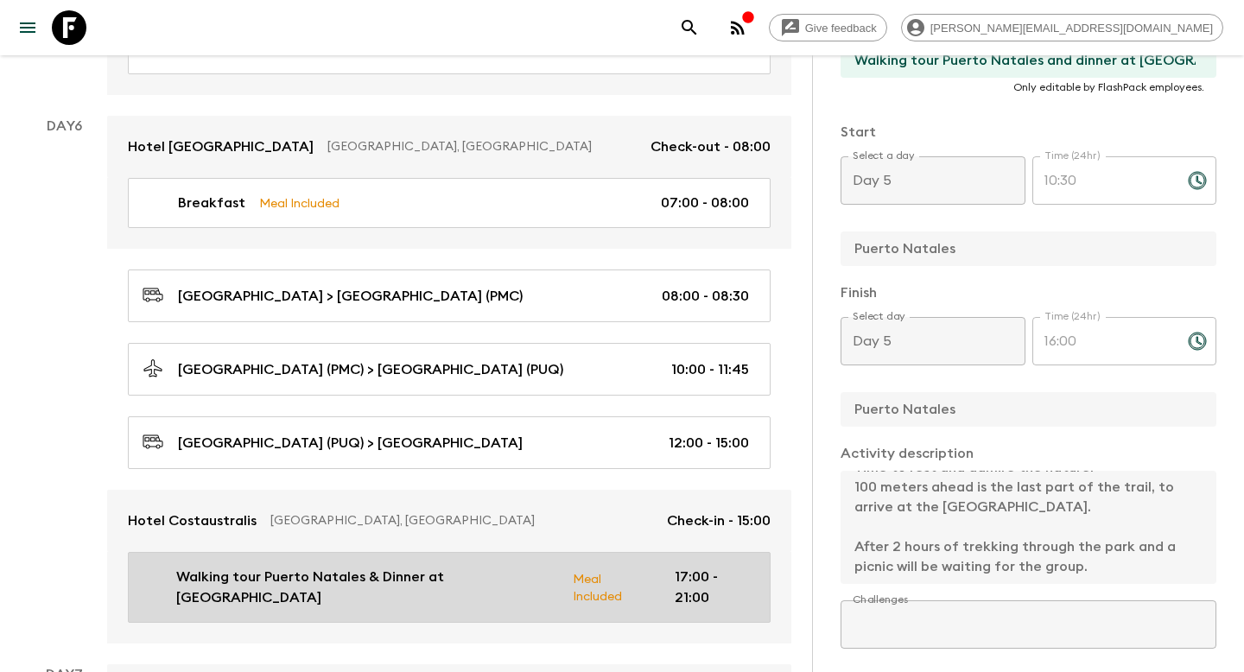
type textarea "Pizzas, Calafate Sour, Mineral water and [PERSON_NAME] beer per person"
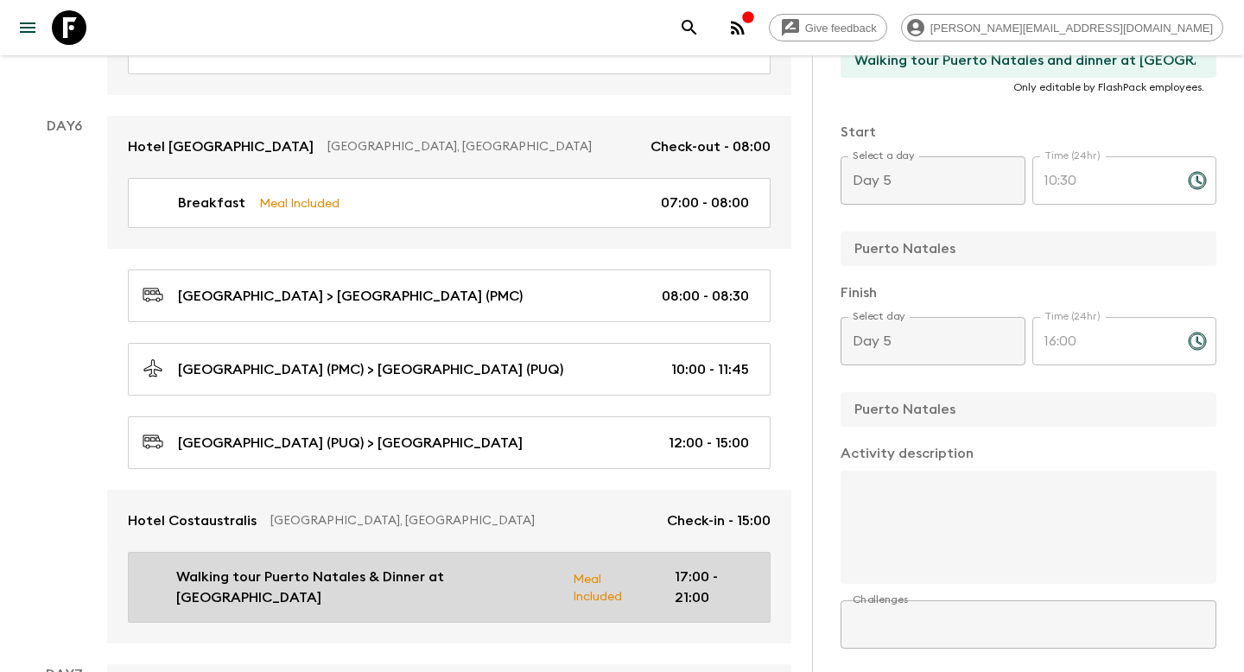
type input "Day 6"
type input "17:00"
type input "Day 6"
type input "21:00"
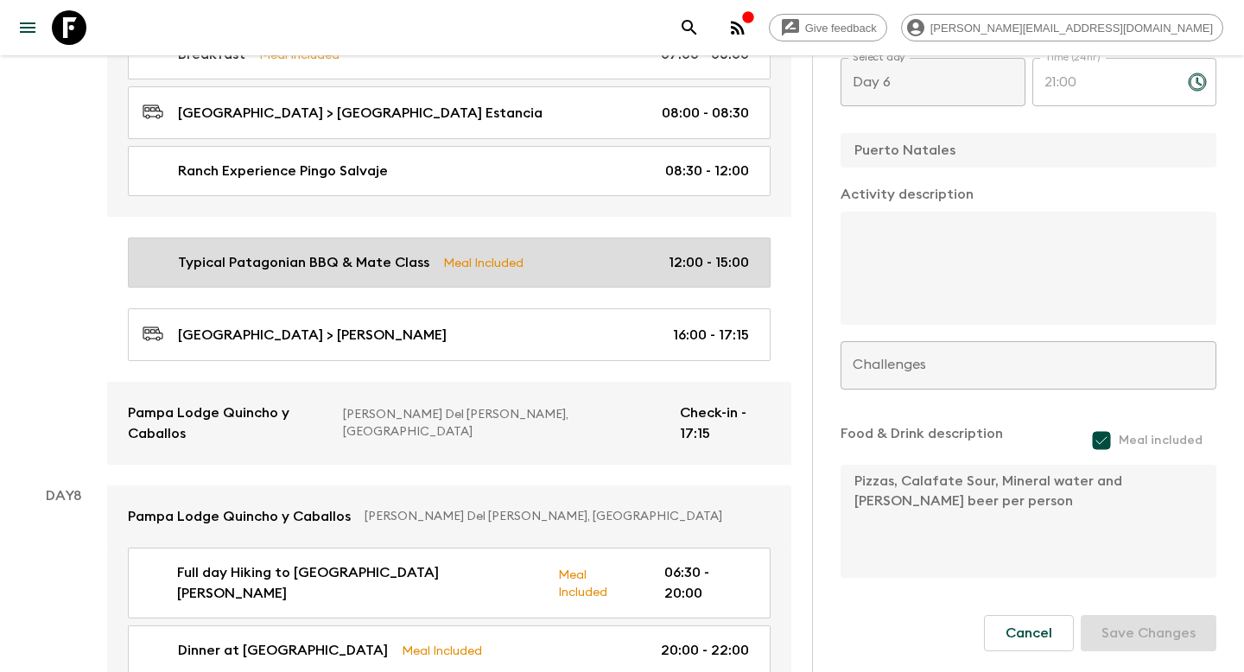
scroll to position [3250, 0]
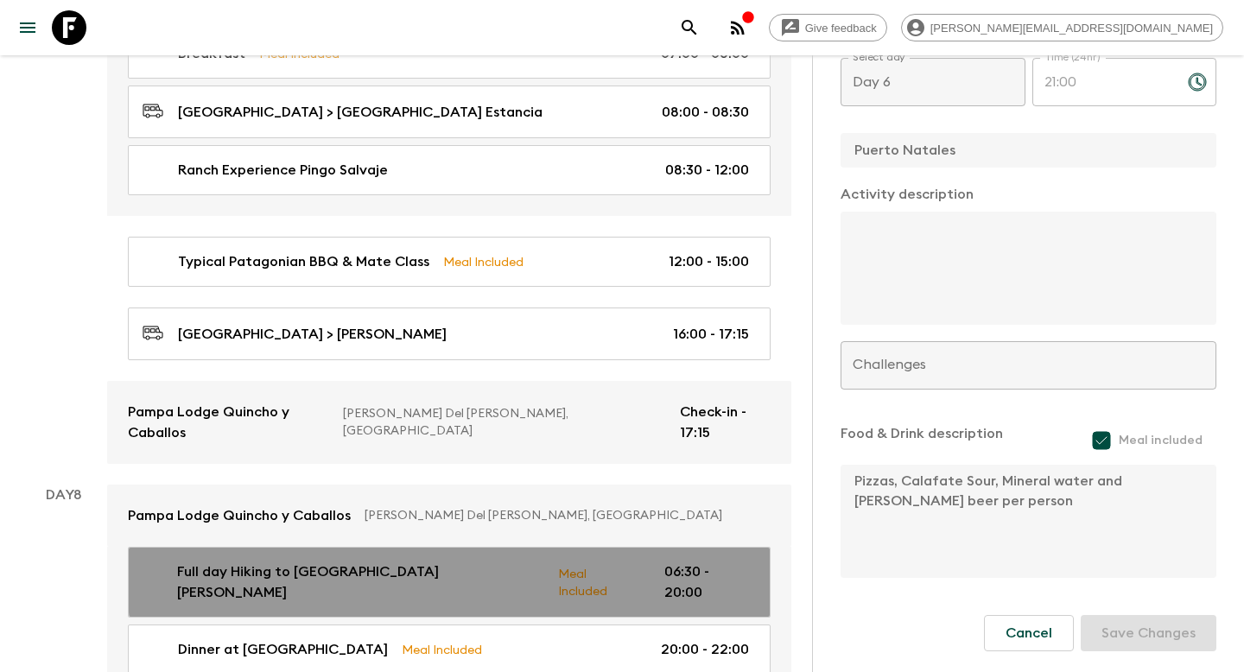
click at [617, 562] on div "Full day Hiking to Mirador Base [PERSON_NAME] Meal Included 06:30 - 20:00" at bounding box center [446, 582] width 607 height 41
type input "Full day Hiking to [GEOGRAPHIC_DATA] [PERSON_NAME]"
type input "Hiking to Mirador Base [PERSON_NAME]"
type input "[PERSON_NAME] Del [PERSON_NAME]"
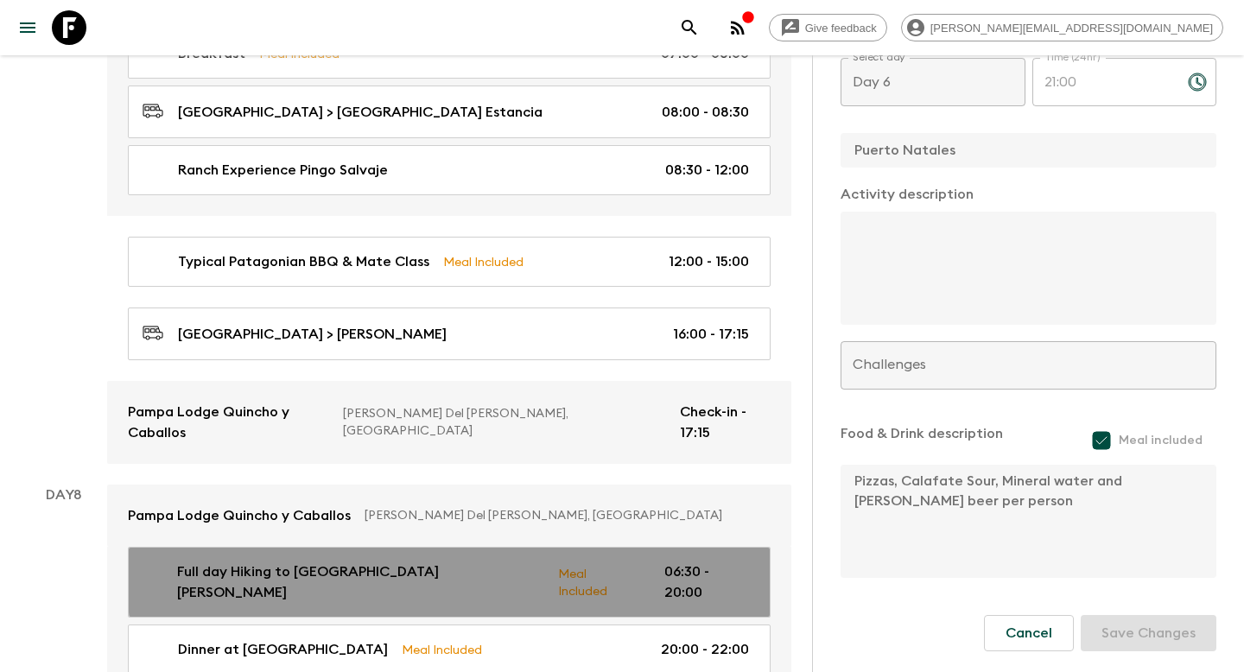
type textarea "We will begin trekking to the [PERSON_NAME][GEOGRAPHIC_DATA] where from above y…"
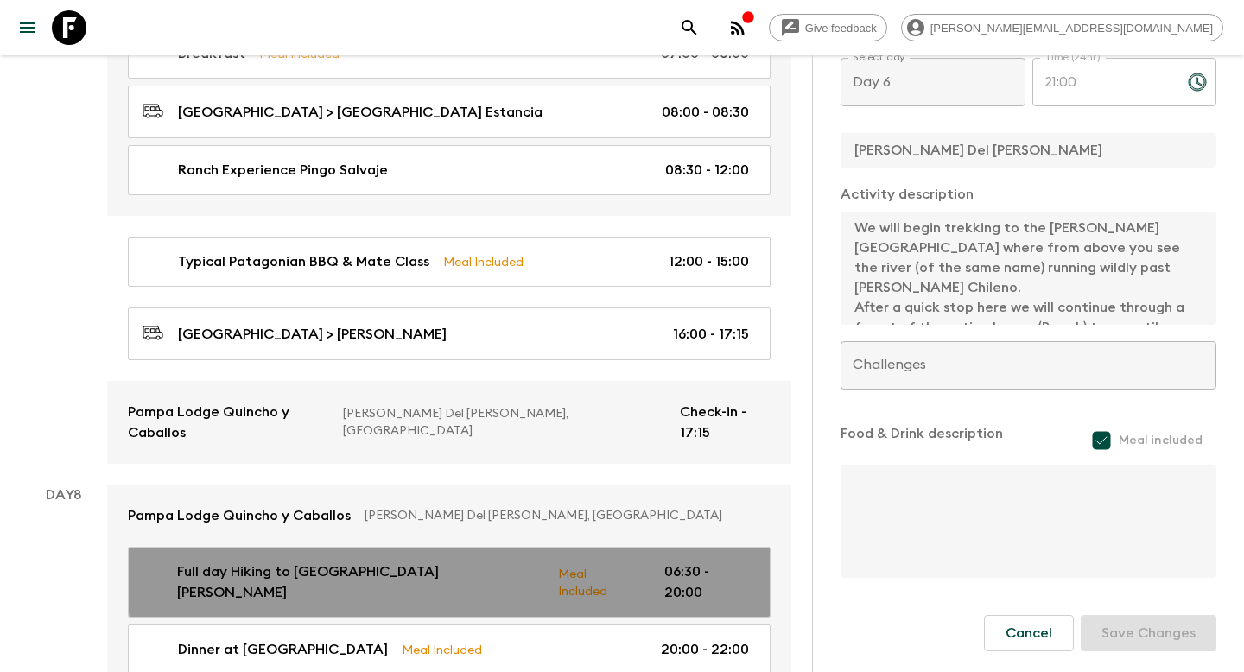
type input "Day 8"
type input "06:30"
type input "Day 8"
type input "20:00"
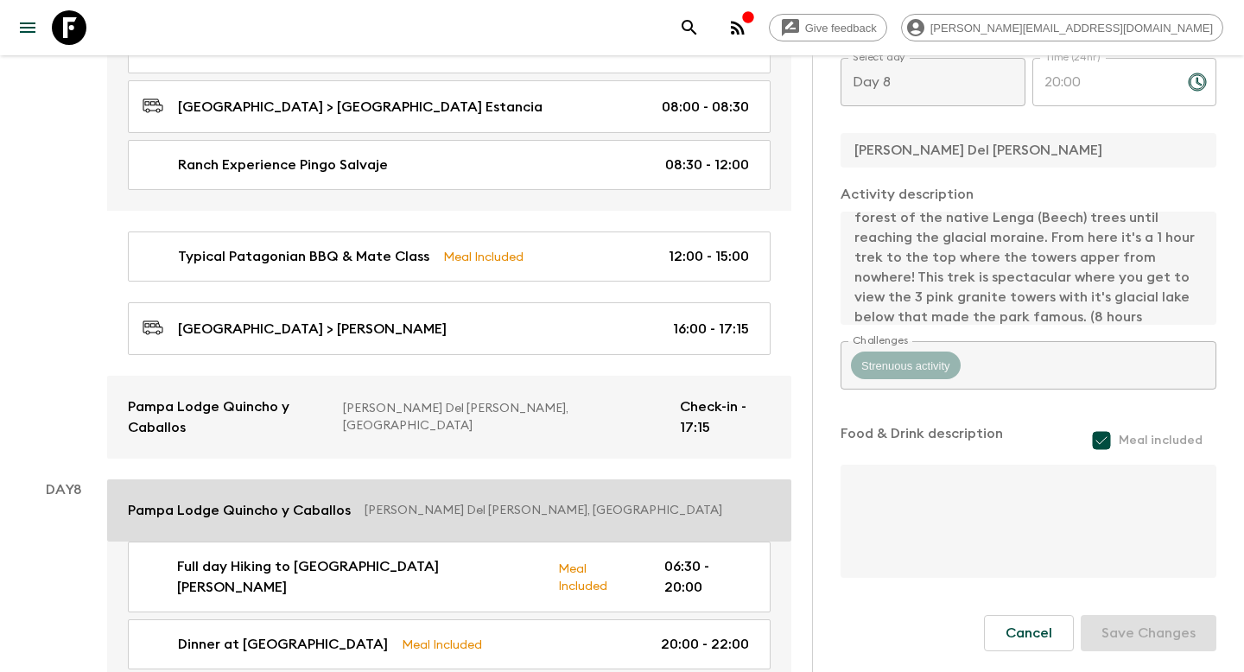
scroll to position [3259, 0]
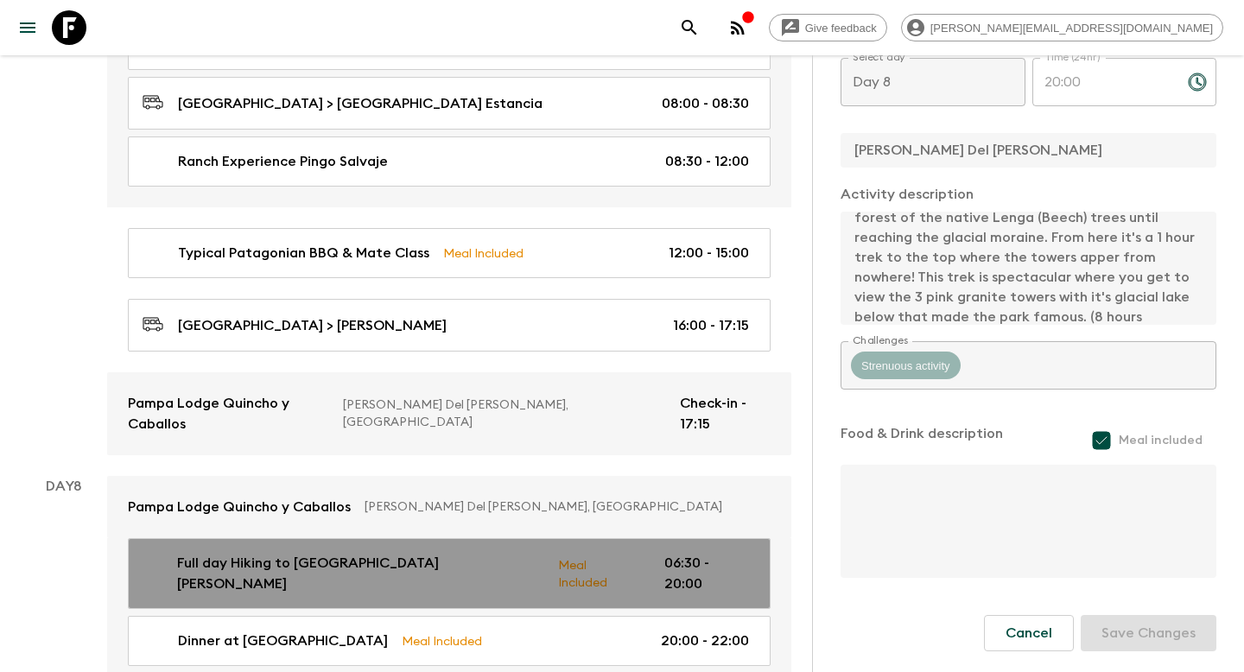
click at [679, 553] on p "06:30 - 20:00" at bounding box center [707, 573] width 85 height 41
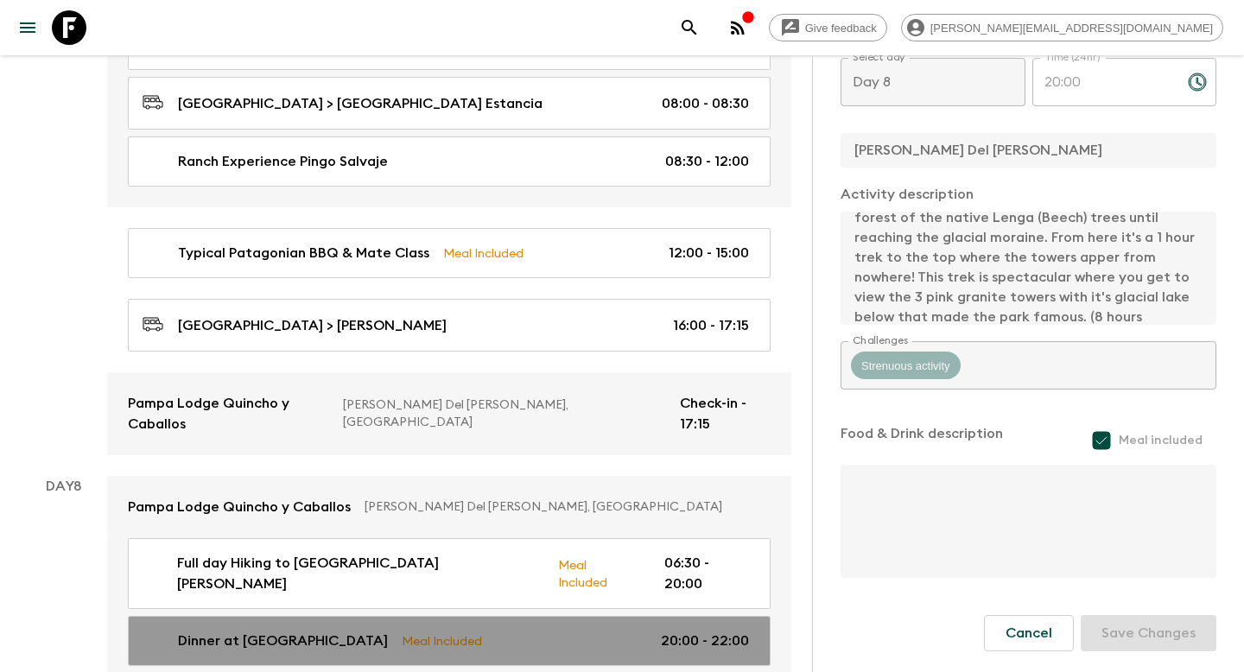
click at [669, 631] on p "20:00 - 22:00" at bounding box center [705, 641] width 88 height 21
type input "Dinner at [GEOGRAPHIC_DATA]"
checkbox input "false"
type input "[GEOGRAPHIC_DATA]"
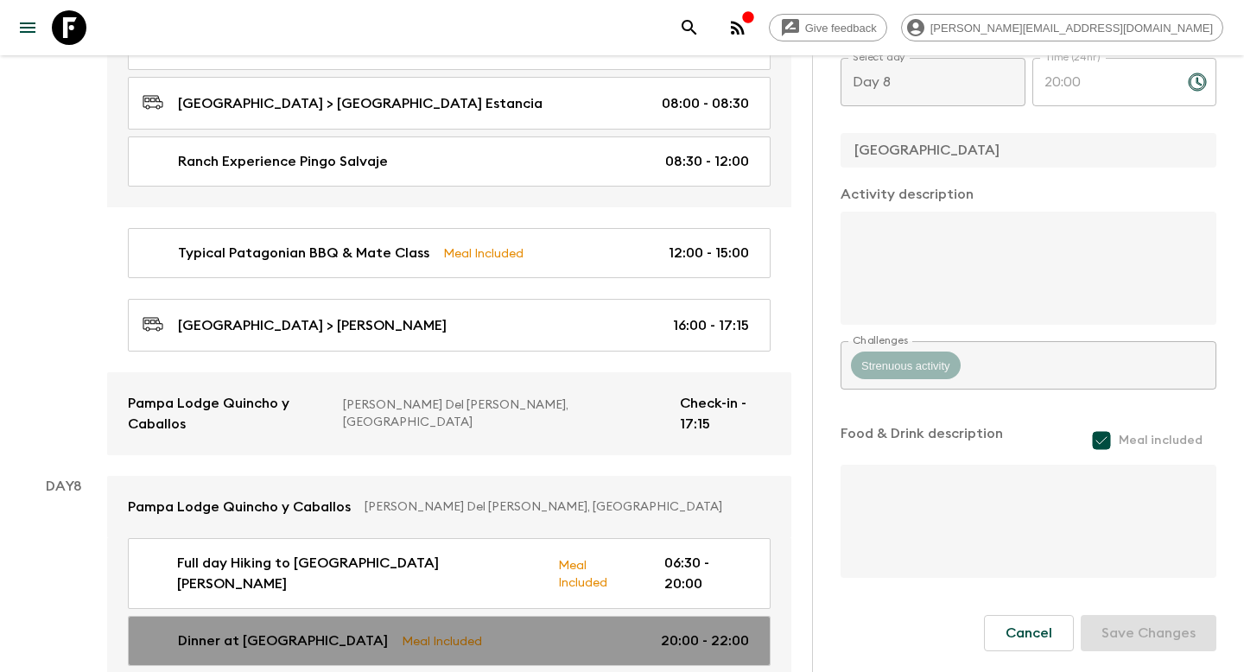
type input "20:00"
type input "22:00"
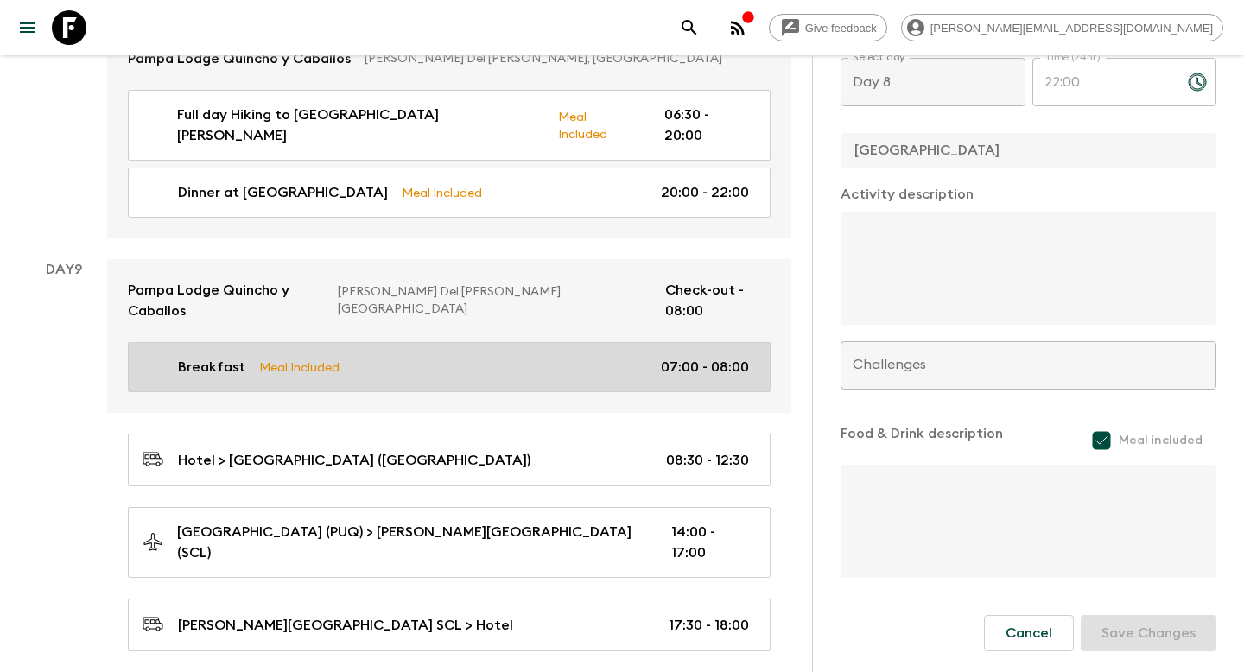
scroll to position [3718, 0]
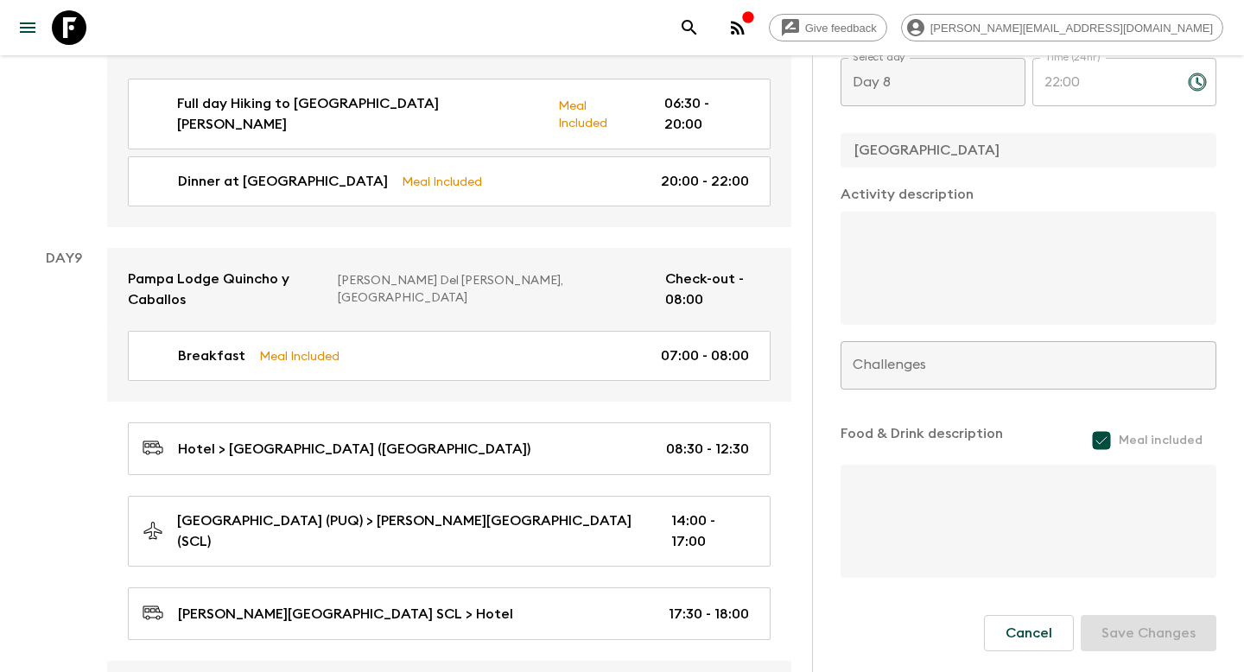
type input "Farewell Dinner"
type input "[PERSON_NAME]"
type input "Day 9"
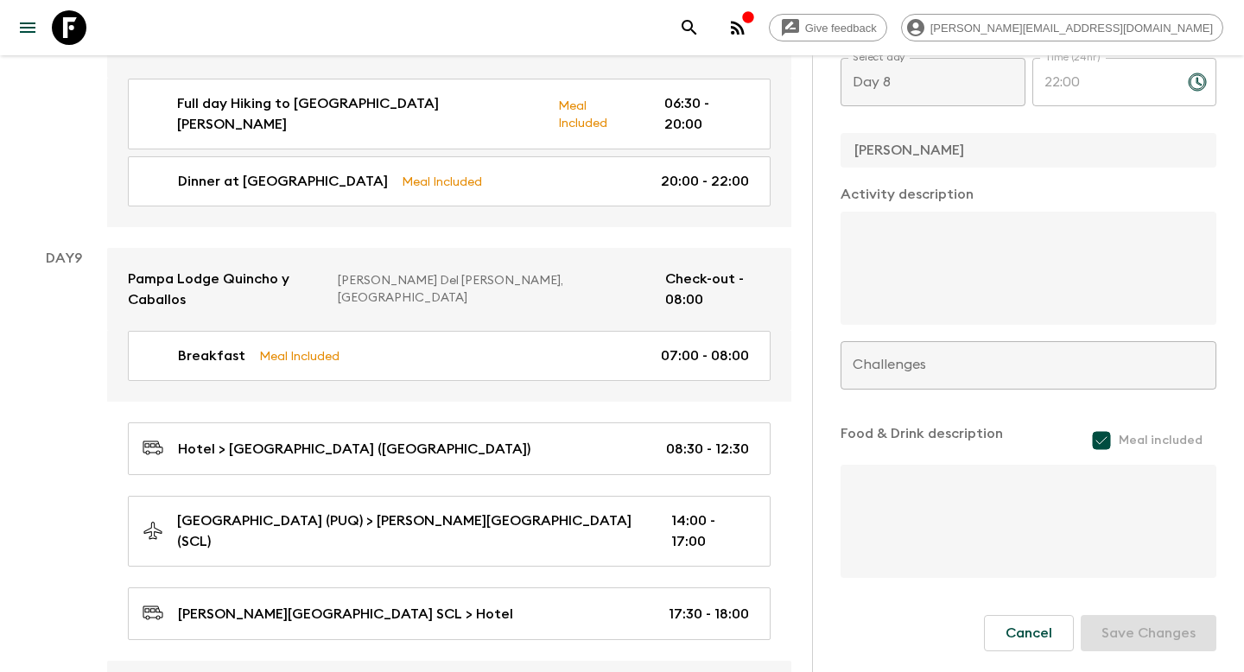
type input "18:00"
type input "Day 9"
type input "21:00"
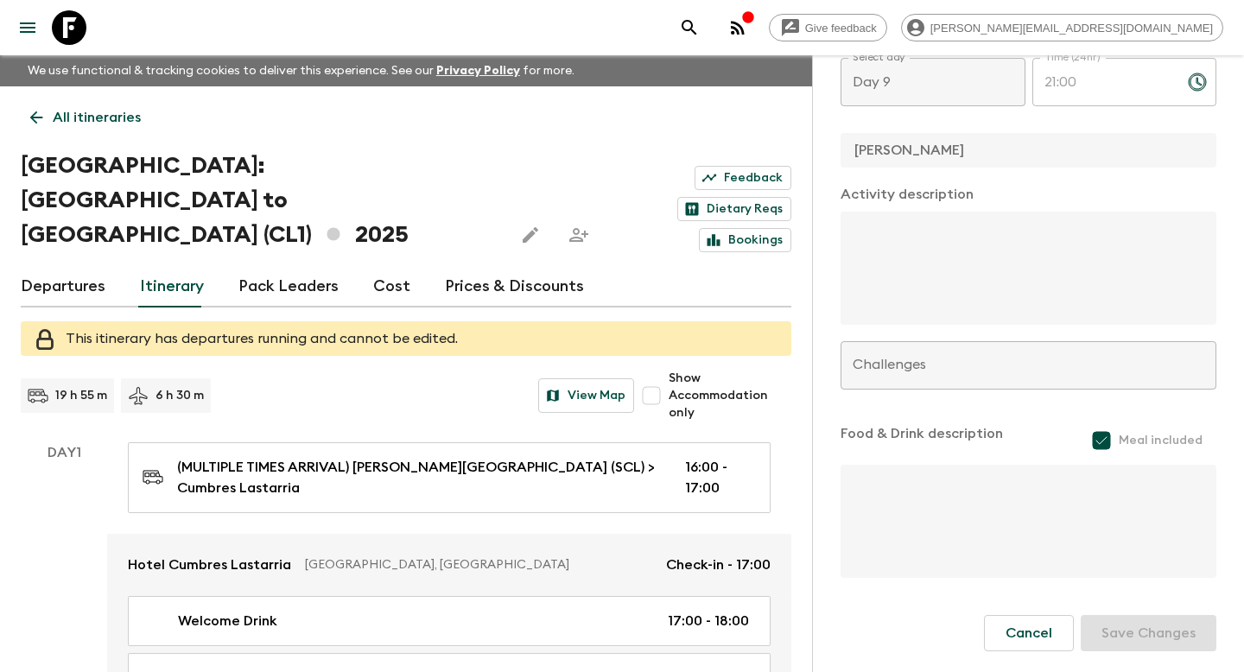
click at [84, 24] on icon at bounding box center [69, 27] width 35 height 35
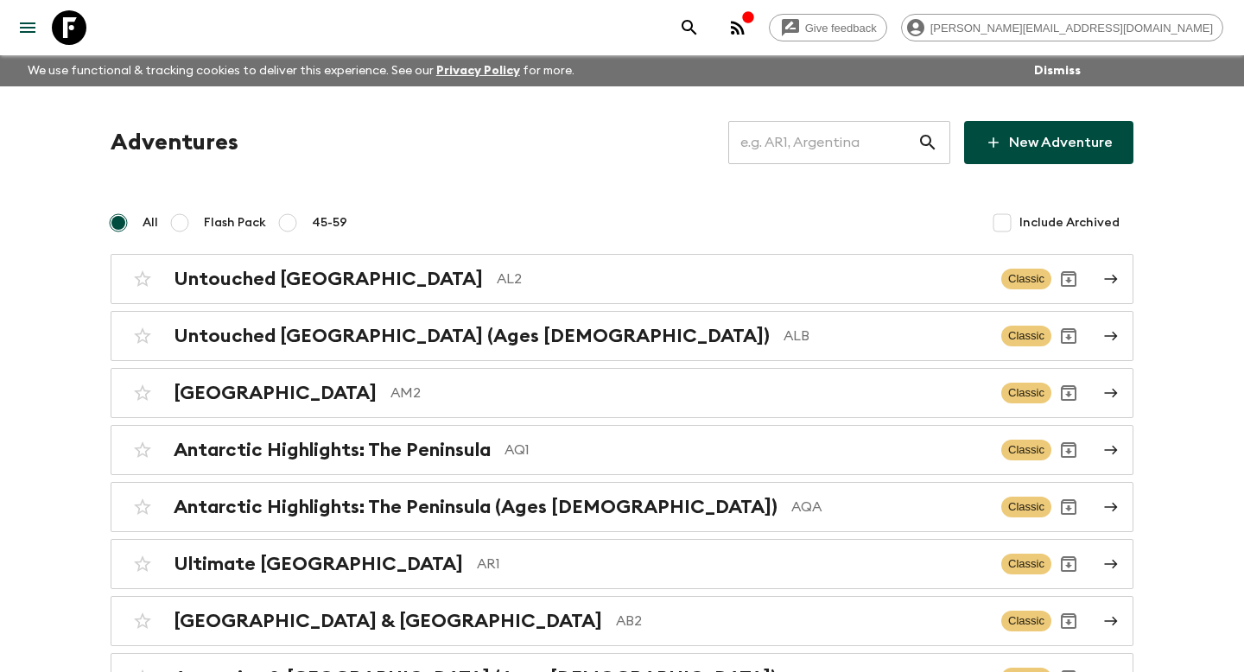
click at [807, 144] on input "text" at bounding box center [822, 142] width 189 height 48
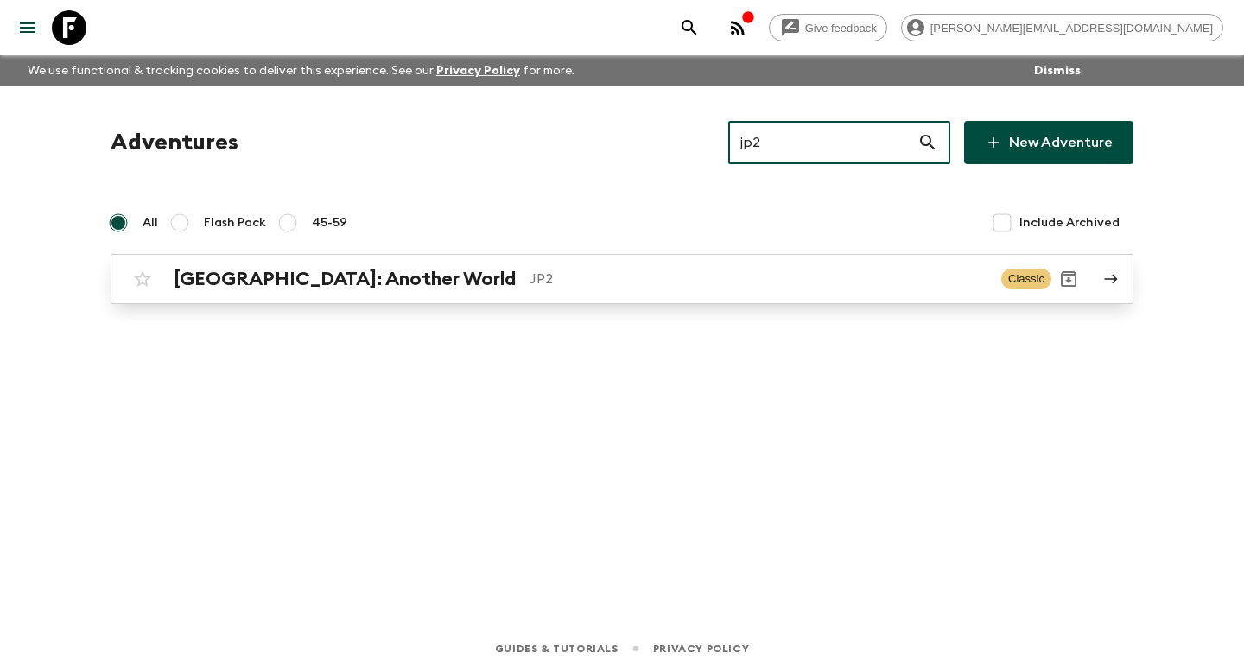
type input "jp2"
click at [666, 300] on link "[GEOGRAPHIC_DATA]: Another World JP2 Classic" at bounding box center [622, 279] width 1023 height 50
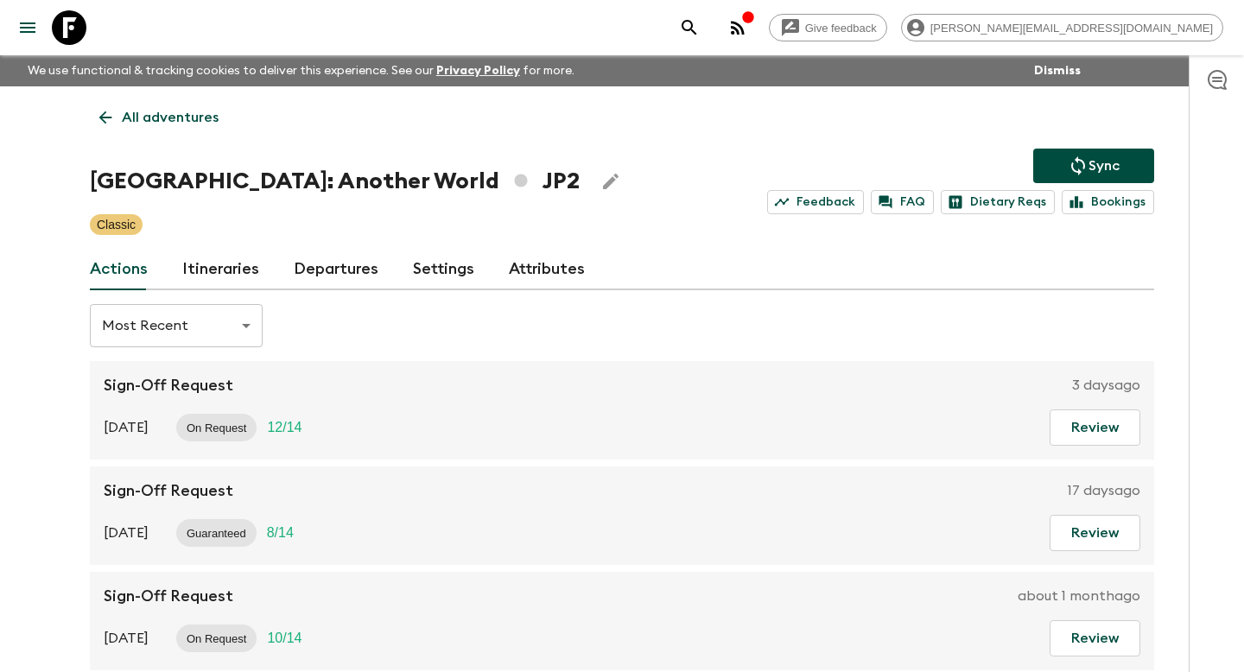
click at [258, 279] on div "Actions Itineraries Departures Settings Attributes" at bounding box center [622, 269] width 1065 height 41
click at [238, 273] on link "Itineraries" at bounding box center [220, 269] width 77 height 41
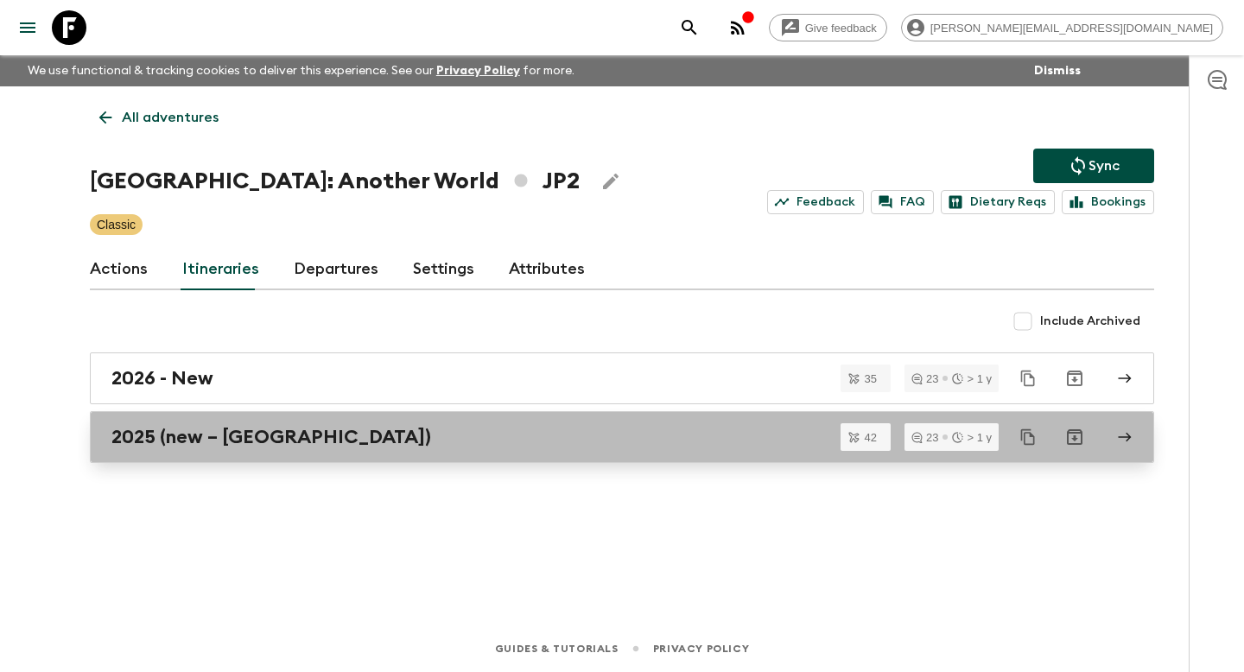
click at [305, 447] on div "2025 (new – [GEOGRAPHIC_DATA])" at bounding box center [605, 437] width 989 height 22
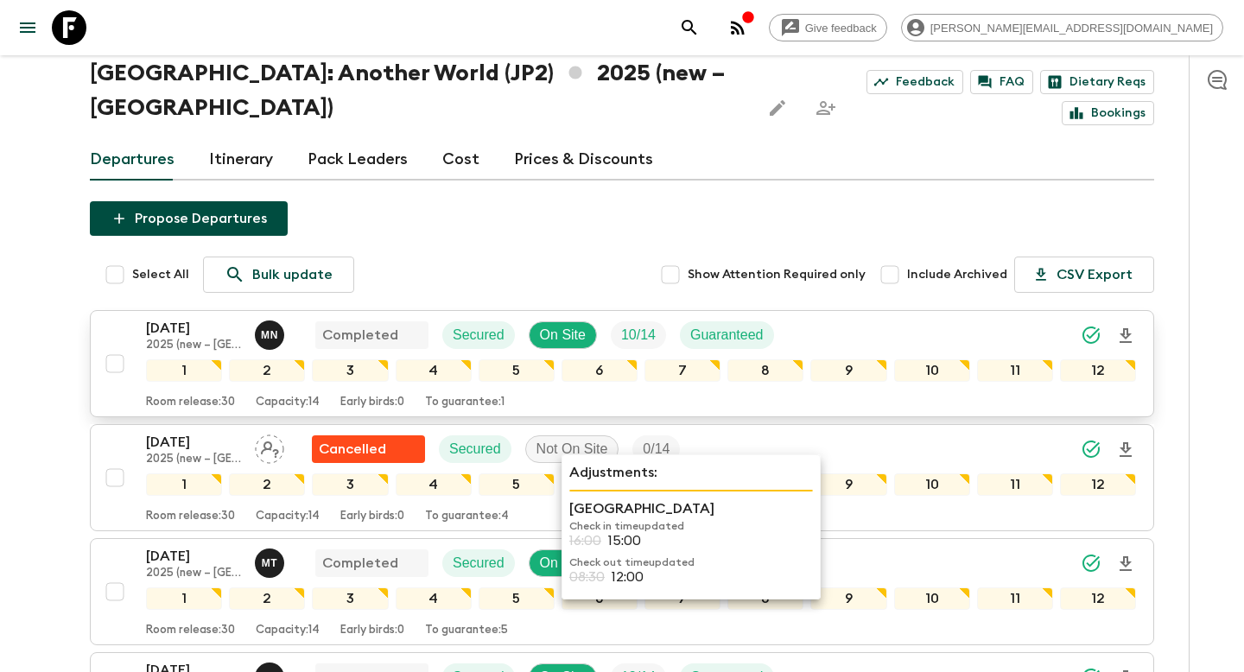
scroll to position [99, 0]
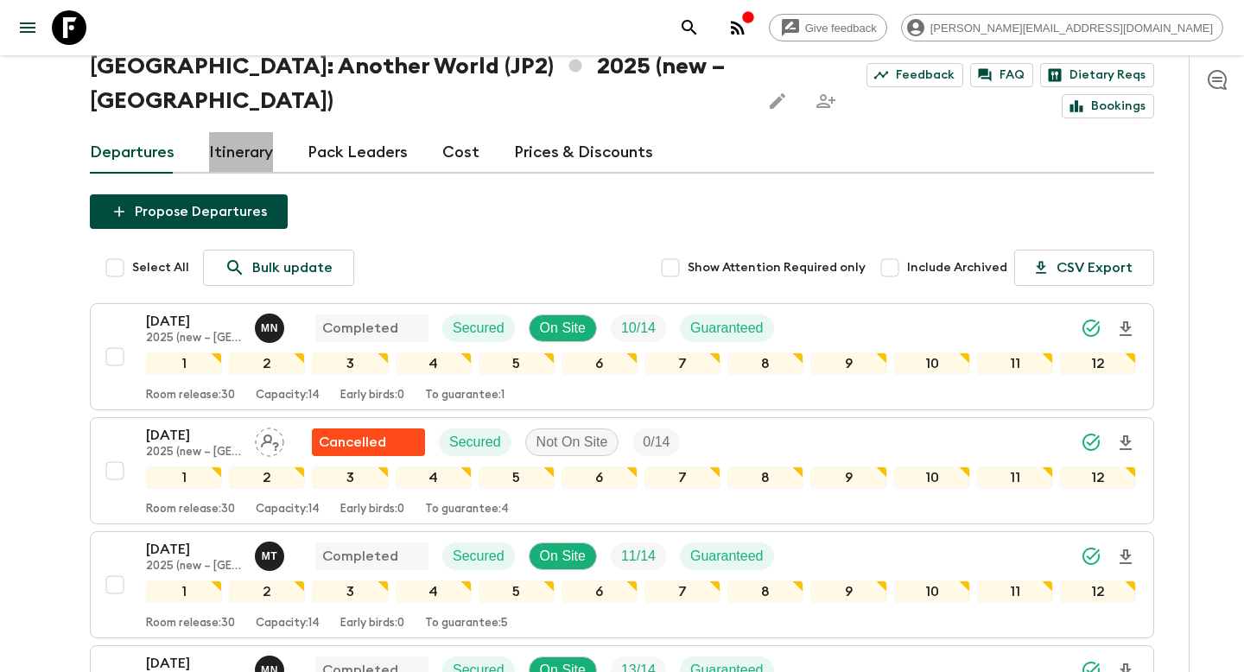
click at [248, 132] on link "Itinerary" at bounding box center [241, 152] width 64 height 41
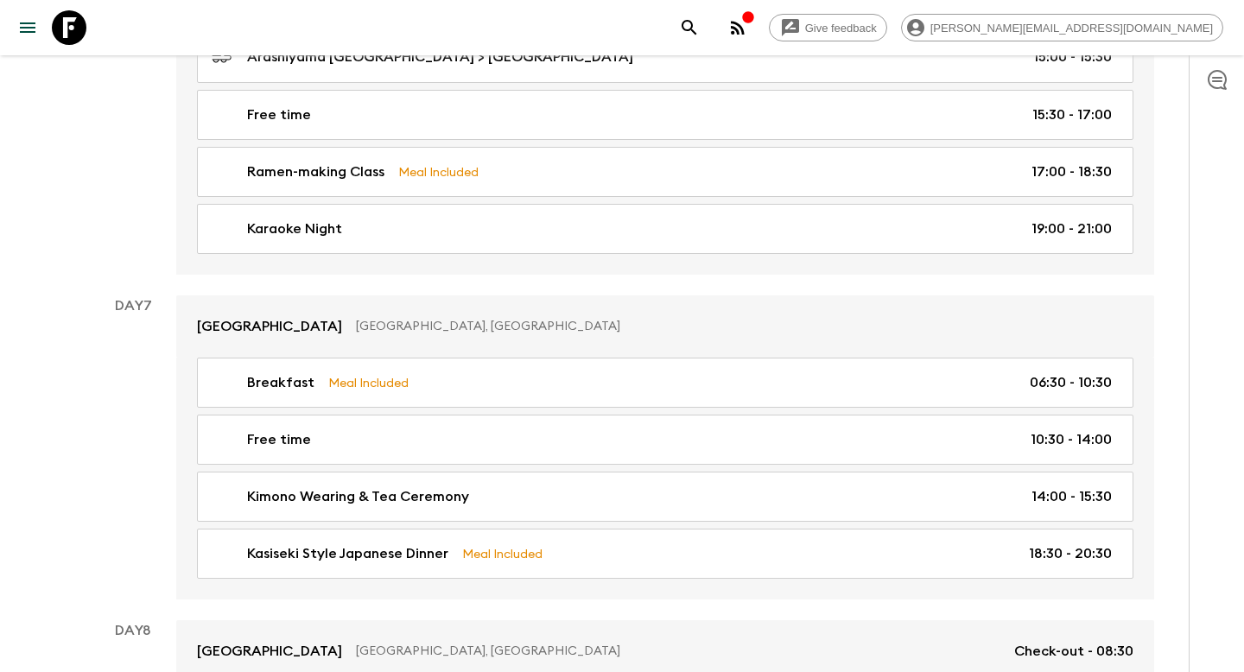
scroll to position [2731, 0]
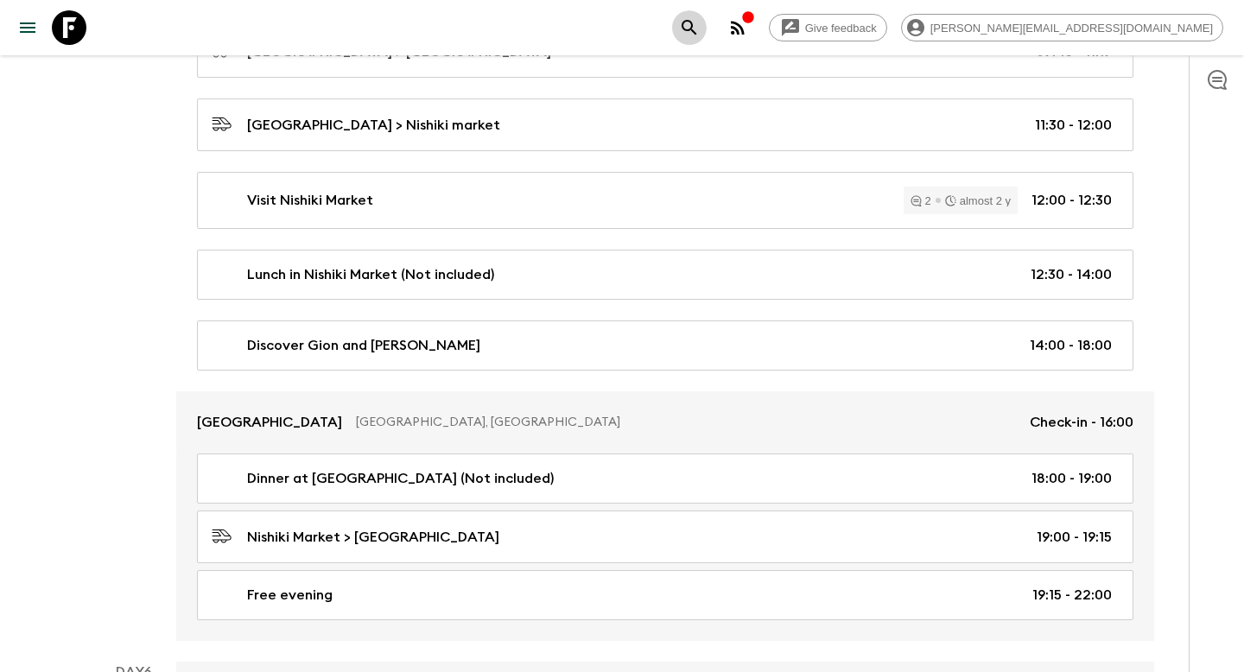
click at [700, 31] on icon "search adventures" at bounding box center [689, 27] width 21 height 21
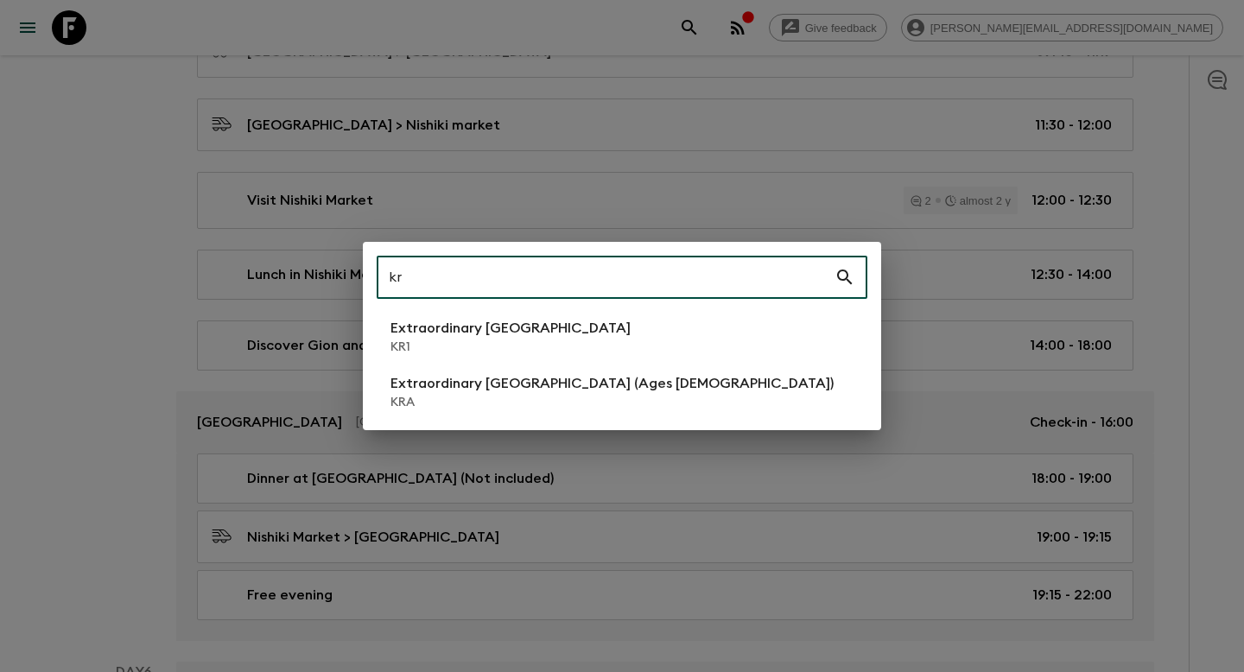
type input "kr"
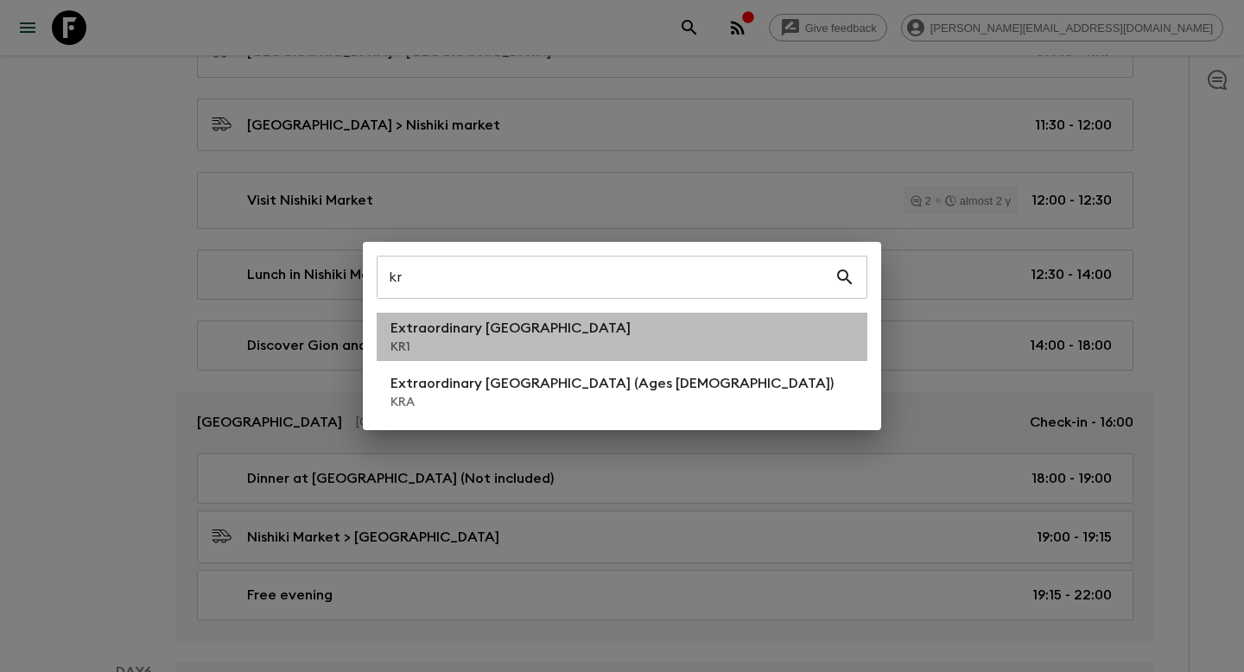
click at [643, 338] on li "Extraordinary [GEOGRAPHIC_DATA] KR1" at bounding box center [622, 337] width 491 height 48
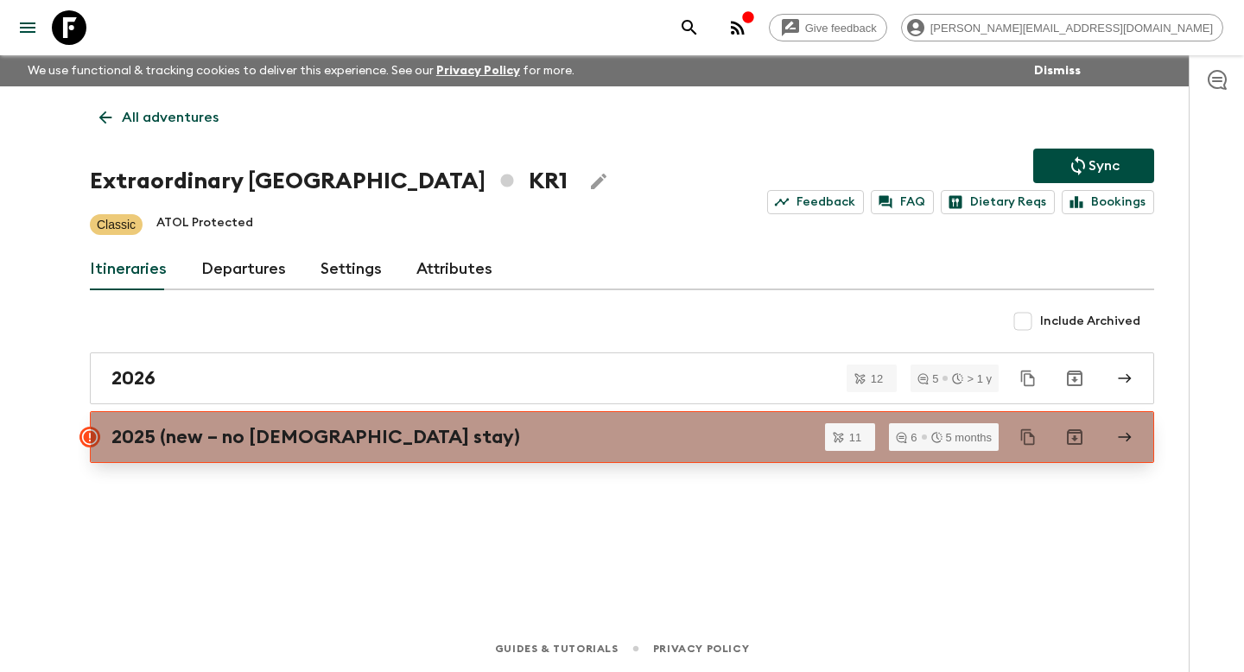
click at [411, 433] on div "2025 (new – no [DEMOGRAPHIC_DATA] stay)" at bounding box center [605, 437] width 989 height 22
